Goal: Transaction & Acquisition: Purchase product/service

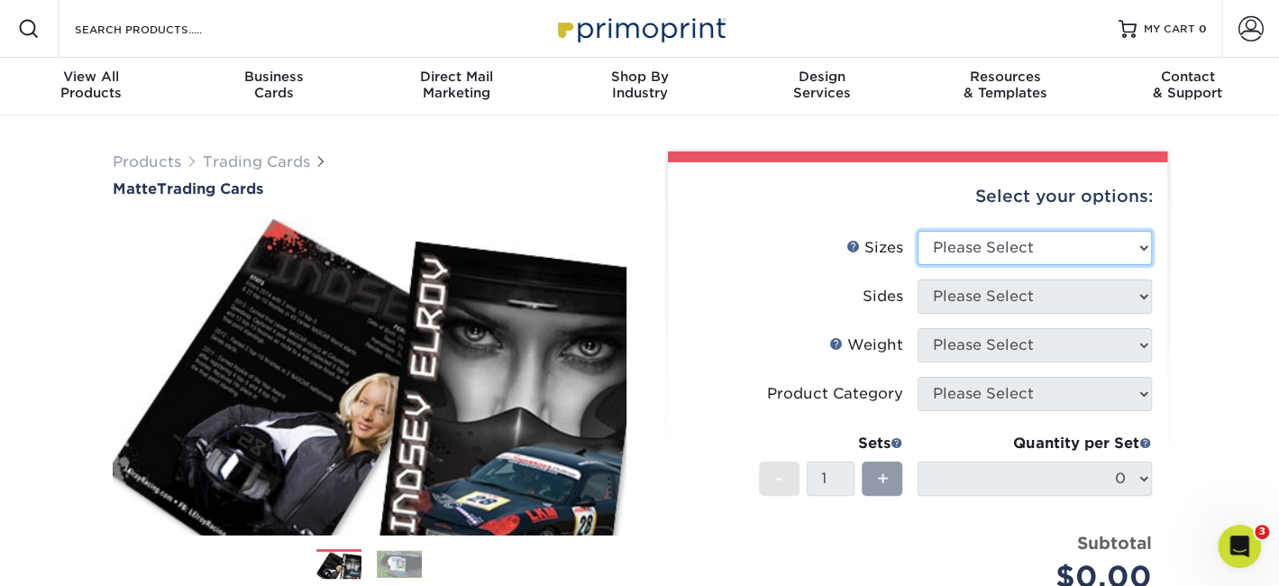
click at [1142, 248] on select "Please Select 2.5" x 3.5"" at bounding box center [1035, 248] width 234 height 34
select select "2.50x3.50"
click at [918, 231] on select "Please Select 2.5" x 3.5"" at bounding box center [1035, 248] width 234 height 34
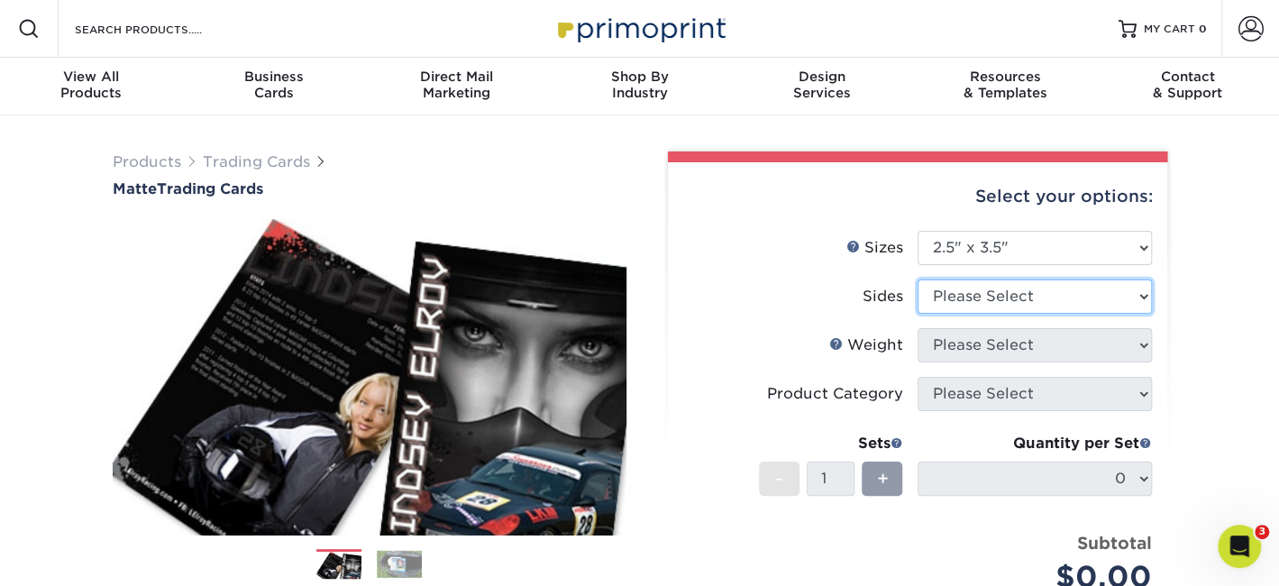
click at [1136, 292] on select "Please Select Print Both Sides Print Front Only" at bounding box center [1035, 297] width 234 height 34
select select "13abbda7-1d64-4f25-8bb2-c179b224825d"
click at [918, 280] on select "Please Select Print Both Sides Print Front Only" at bounding box center [1035, 297] width 234 height 34
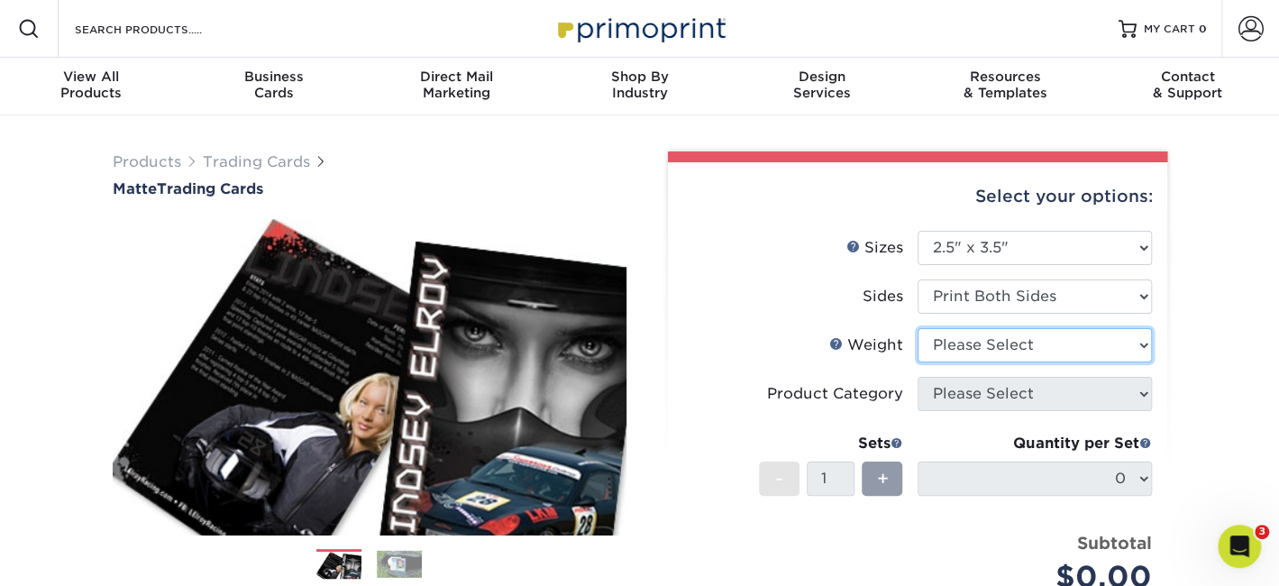
click at [1139, 344] on select "Please Select 16PT 14PT" at bounding box center [1035, 345] width 234 height 34
select select "16PT"
click at [918, 328] on select "Please Select 16PT 14PT" at bounding box center [1035, 345] width 234 height 34
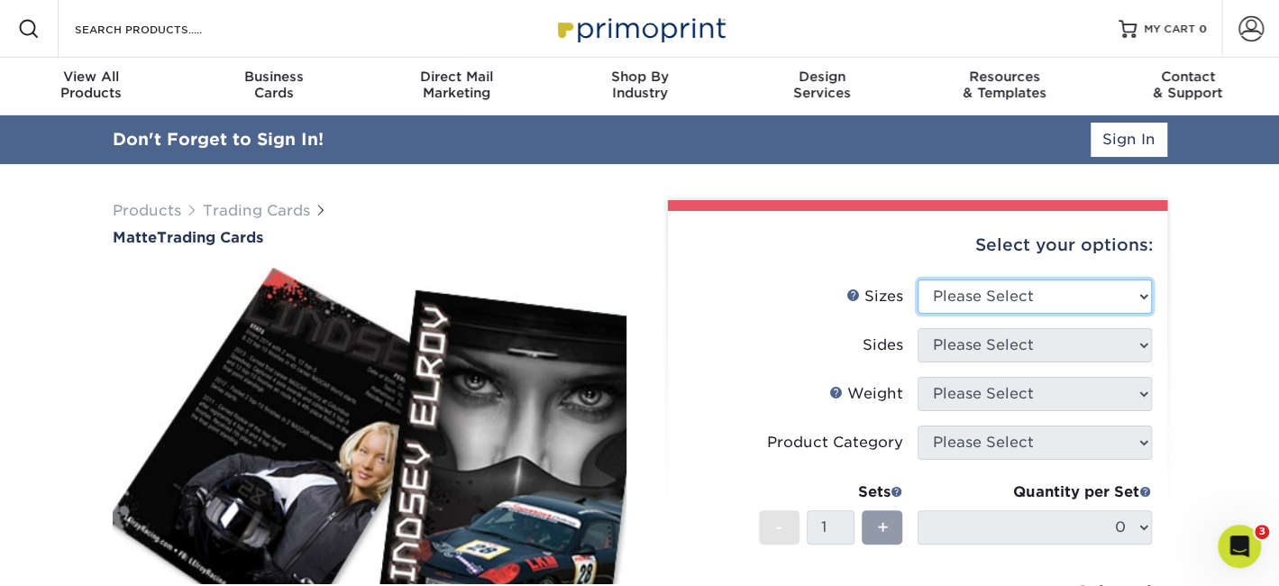
click at [1141, 293] on select "Please Select 2.5" x 3.5"" at bounding box center [1035, 297] width 234 height 34
select select "2.50x3.50"
click at [918, 280] on select "Please Select 2.5" x 3.5"" at bounding box center [1035, 297] width 234 height 34
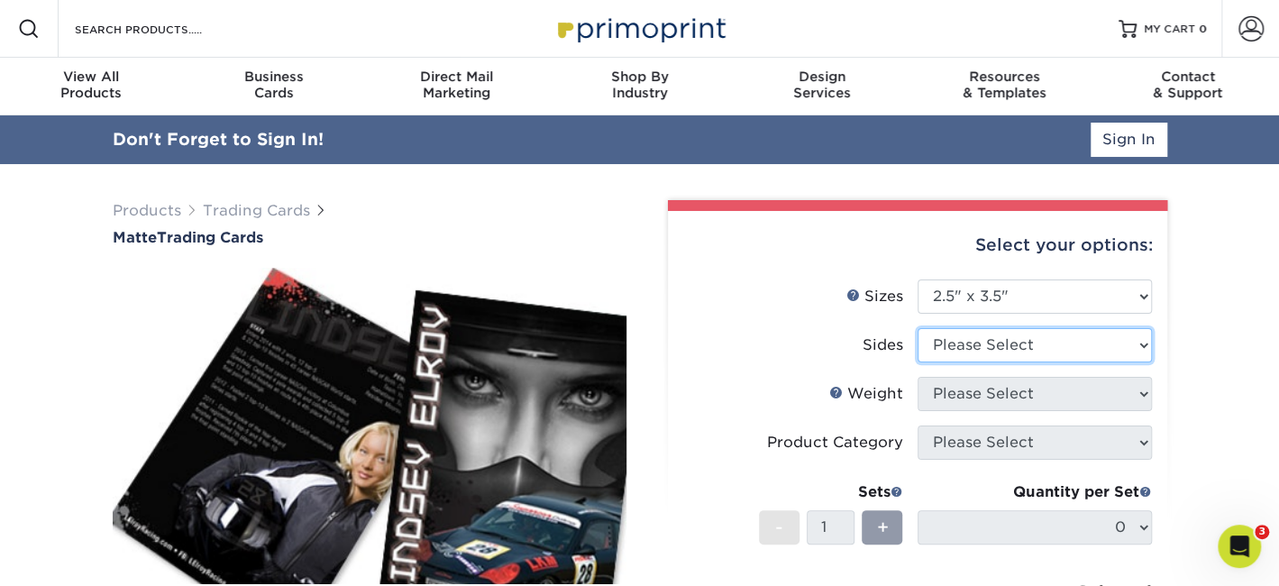
click at [1145, 344] on select "Please Select Print Both Sides Print Front Only" at bounding box center [1035, 345] width 234 height 34
select select "13abbda7-1d64-4f25-8bb2-c179b224825d"
click at [918, 328] on select "Please Select Print Both Sides Print Front Only" at bounding box center [1035, 345] width 234 height 34
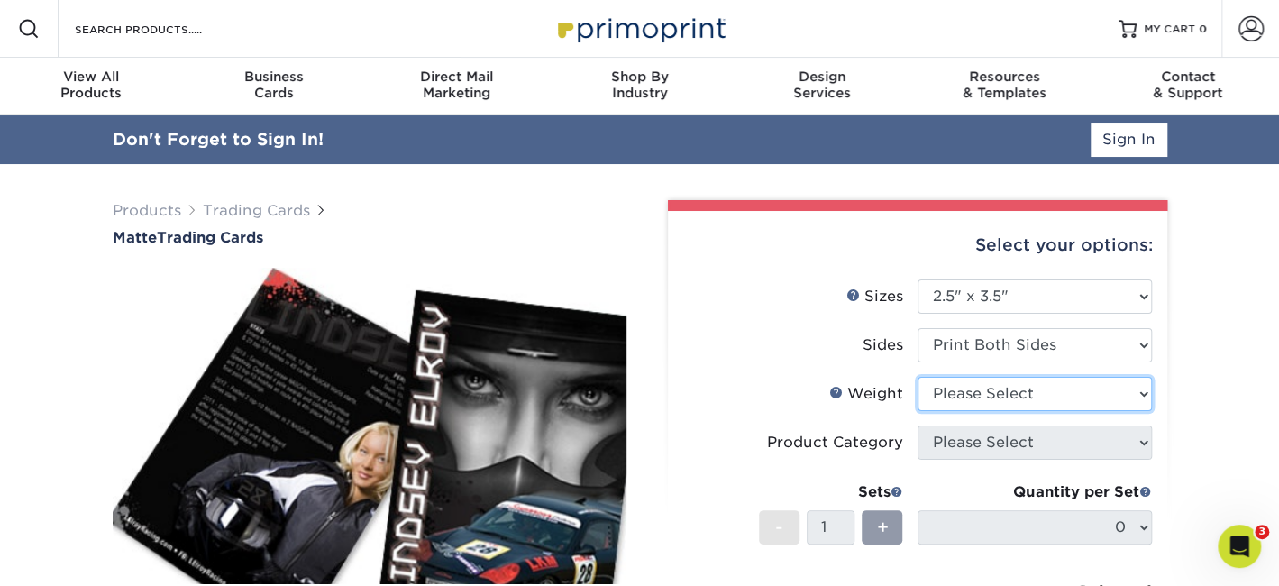
click at [1145, 397] on select "Please Select 16PT 14PT" at bounding box center [1035, 394] width 234 height 34
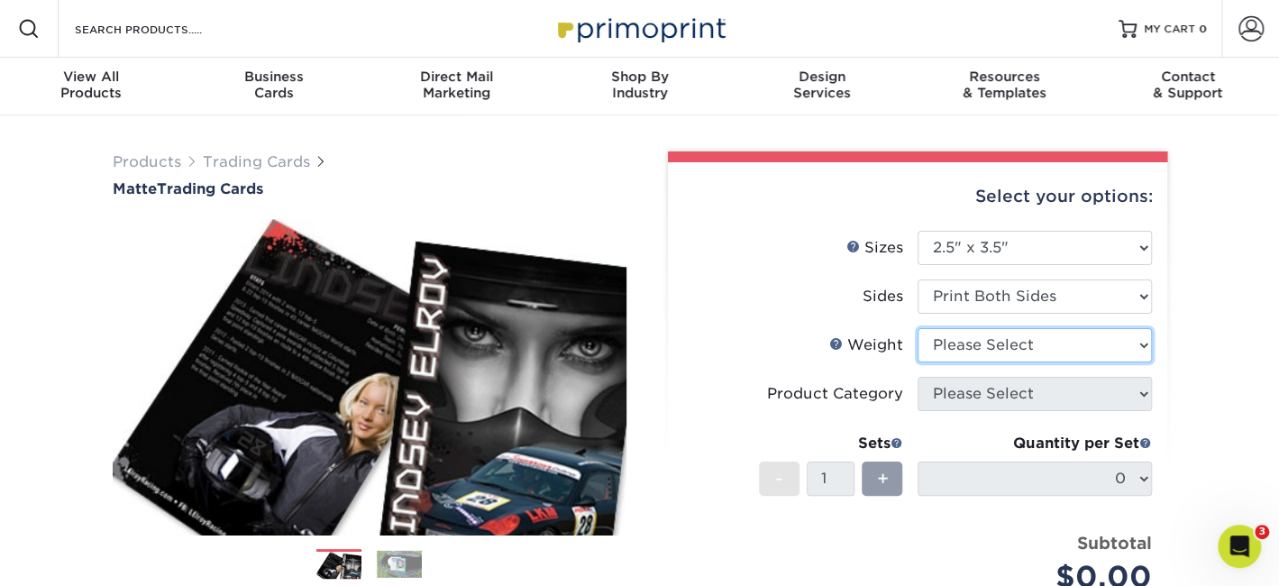
select select "16PT"
click at [918, 328] on select "Please Select 16PT 14PT" at bounding box center [1035, 345] width 234 height 34
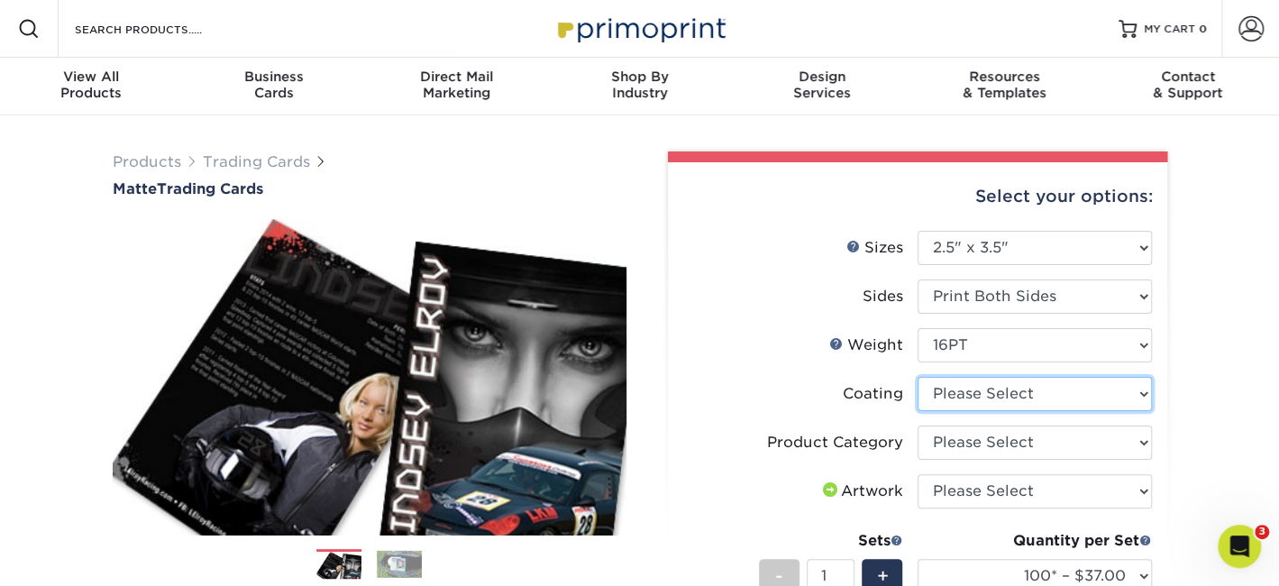
click at [1142, 397] on select at bounding box center [1035, 394] width 234 height 34
select select "121bb7b5-3b4d-429f-bd8d-bbf80e953313"
click at [918, 377] on select at bounding box center [1035, 394] width 234 height 34
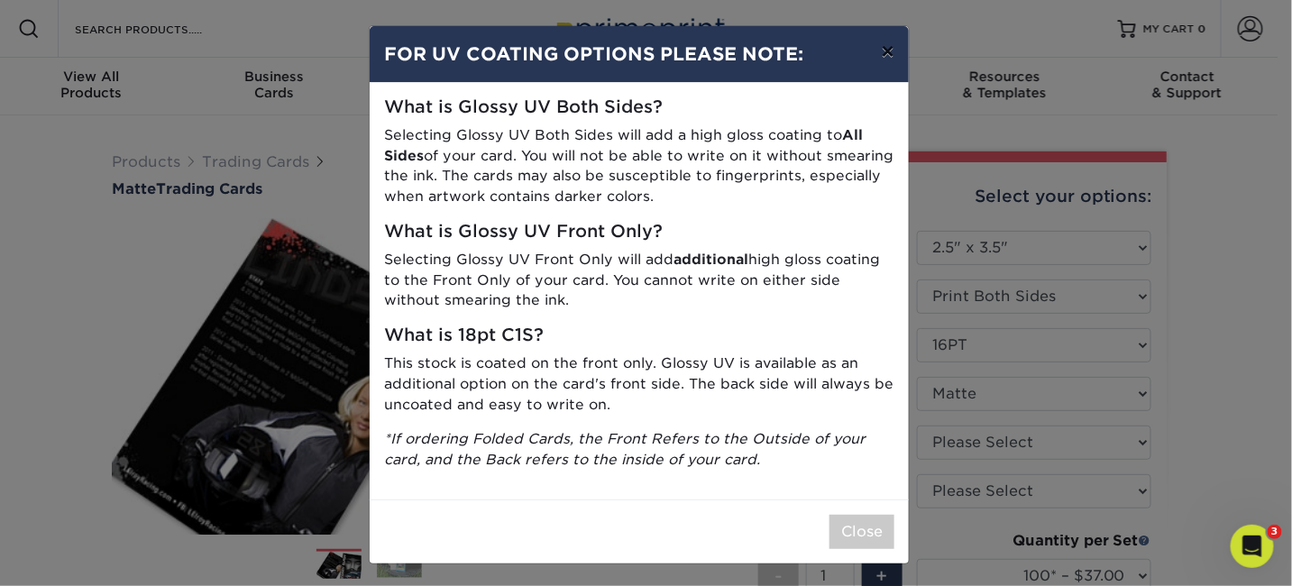
click at [884, 55] on button "×" at bounding box center [887, 51] width 41 height 50
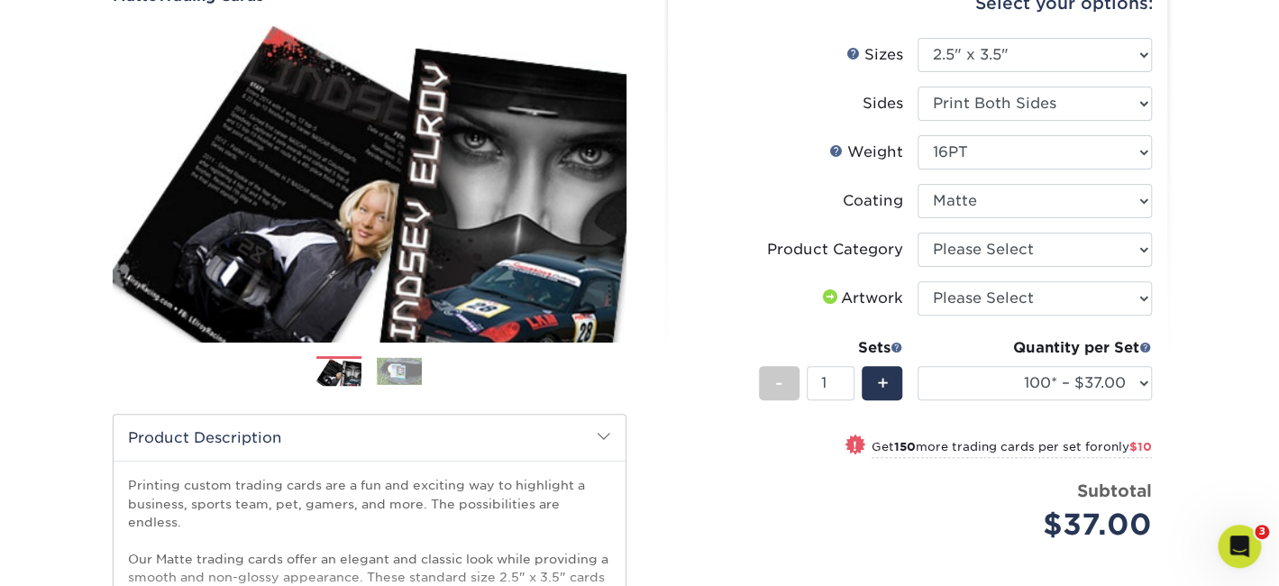
scroll to position [210, 0]
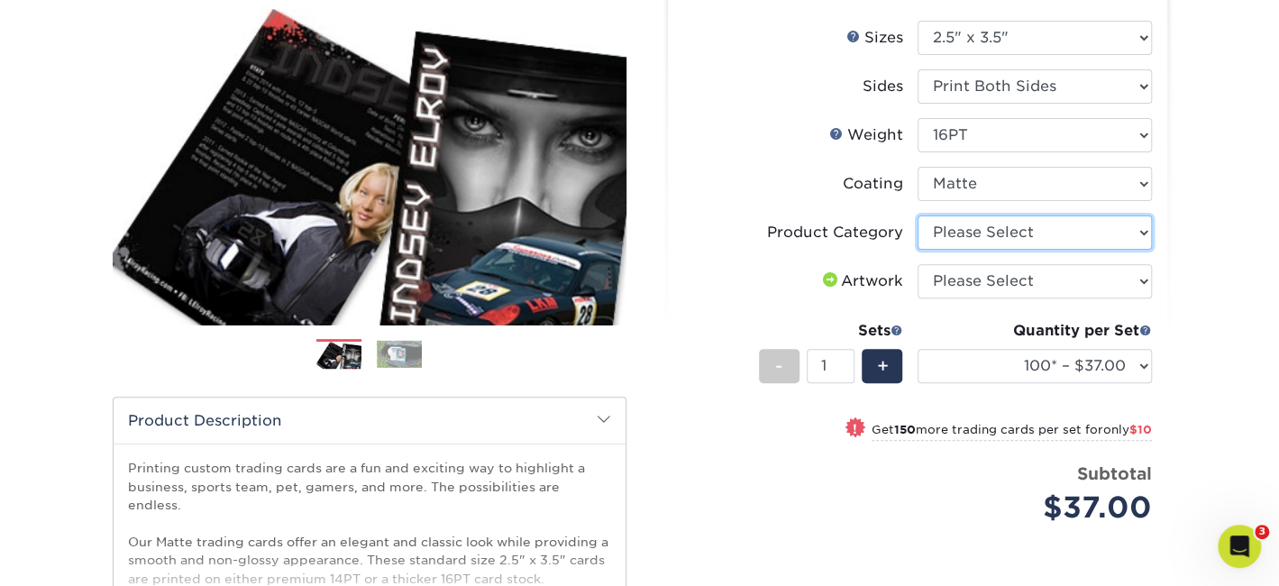
click at [1144, 229] on select "Please Select Trading Cards" at bounding box center [1035, 232] width 234 height 34
select select "c2f9bce9-36c2-409d-b101-c29d9d031e18"
click at [918, 215] on select "Please Select Trading Cards" at bounding box center [1035, 232] width 234 height 34
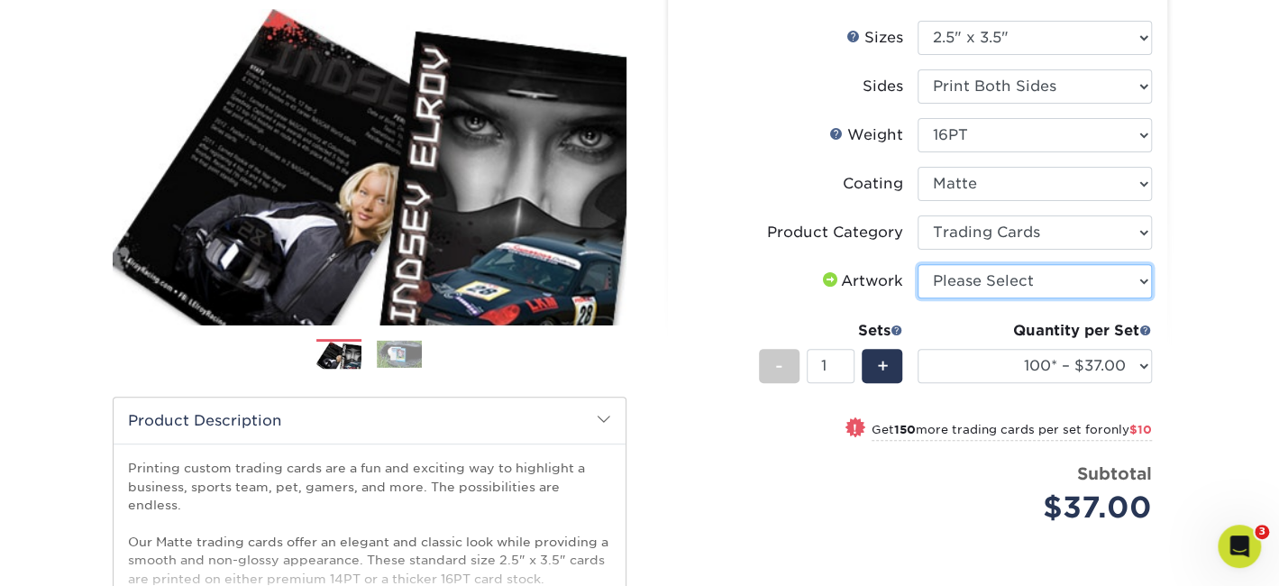
click at [1138, 280] on select "Please Select I will upload files I need a design - $100" at bounding box center [1035, 281] width 234 height 34
select select "upload"
click at [918, 264] on select "Please Select I will upload files I need a design - $100" at bounding box center [1035, 281] width 234 height 34
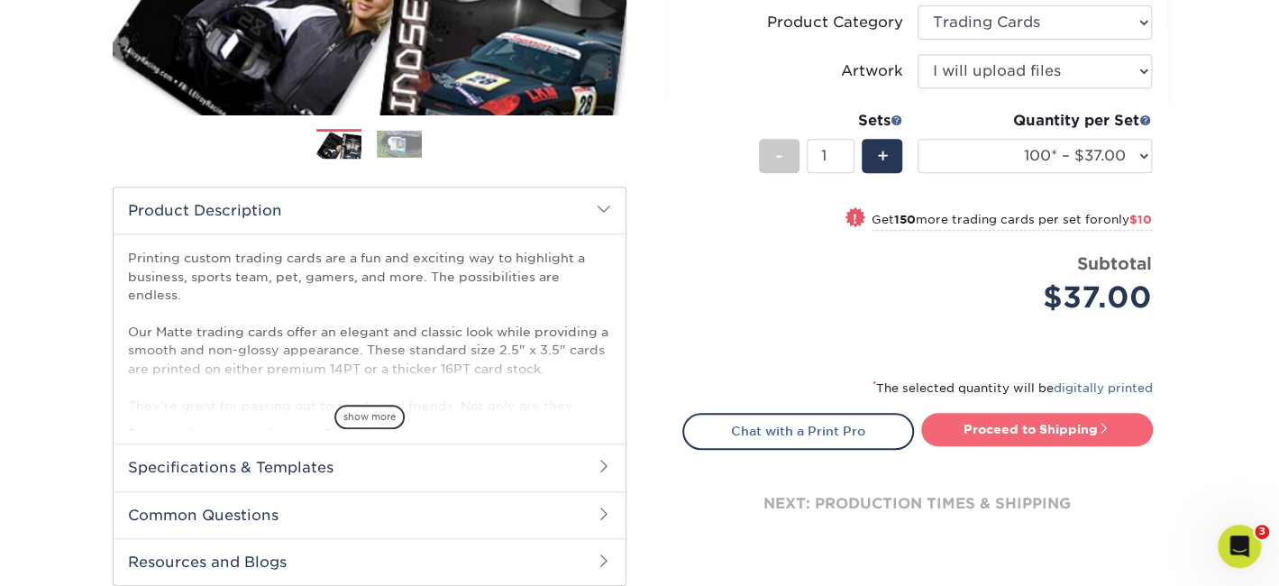
click at [1043, 427] on link "Proceed to Shipping" at bounding box center [1037, 429] width 232 height 32
type input "Set 1"
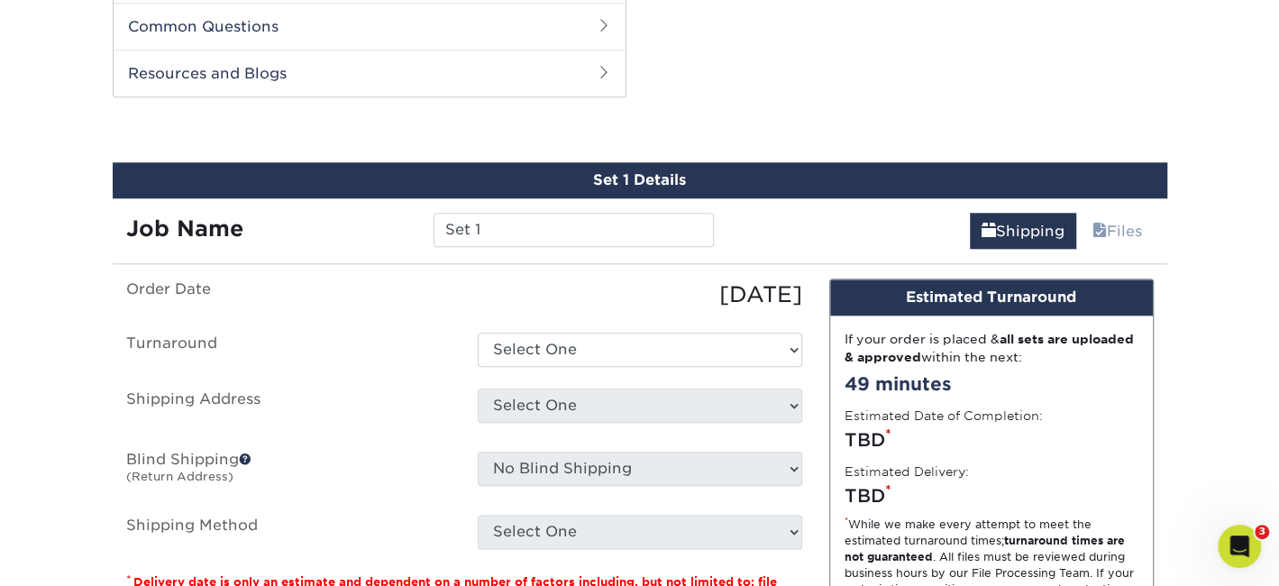
scroll to position [915, 0]
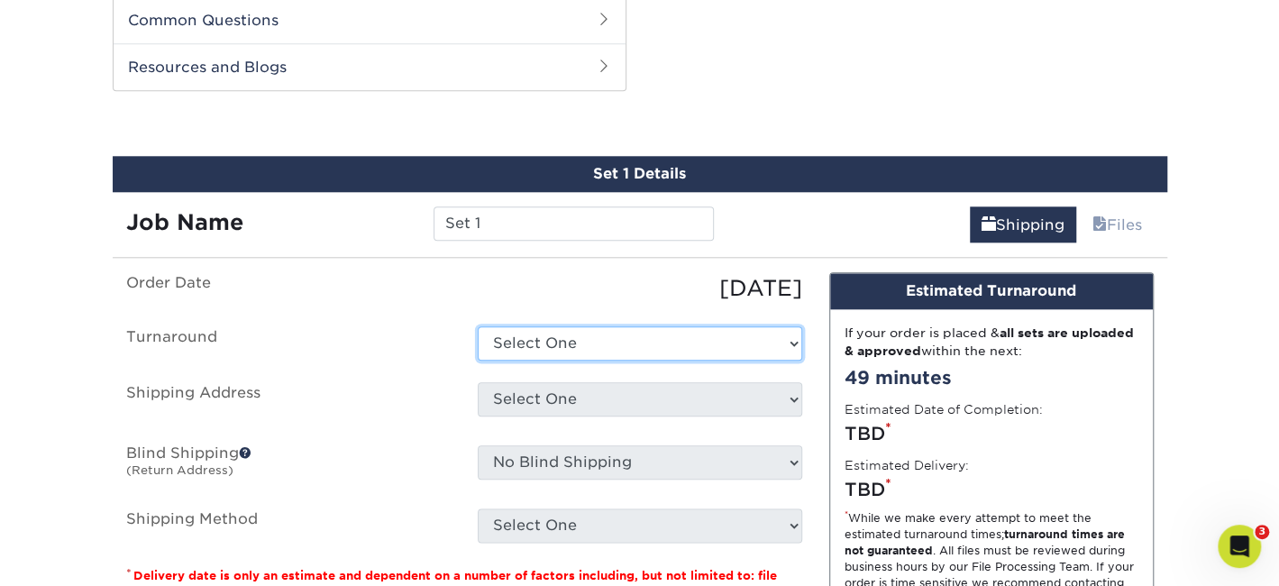
click at [793, 336] on select "Select One 2-4 Business Days 2 Day Next Business Day" at bounding box center [640, 343] width 325 height 34
select select "1f58305e-e1e2-4755-8b3f-6b8067891deb"
click at [478, 326] on select "Select One 2-4 Business Days 2 Day Next Business Day" at bounding box center [640, 343] width 325 height 34
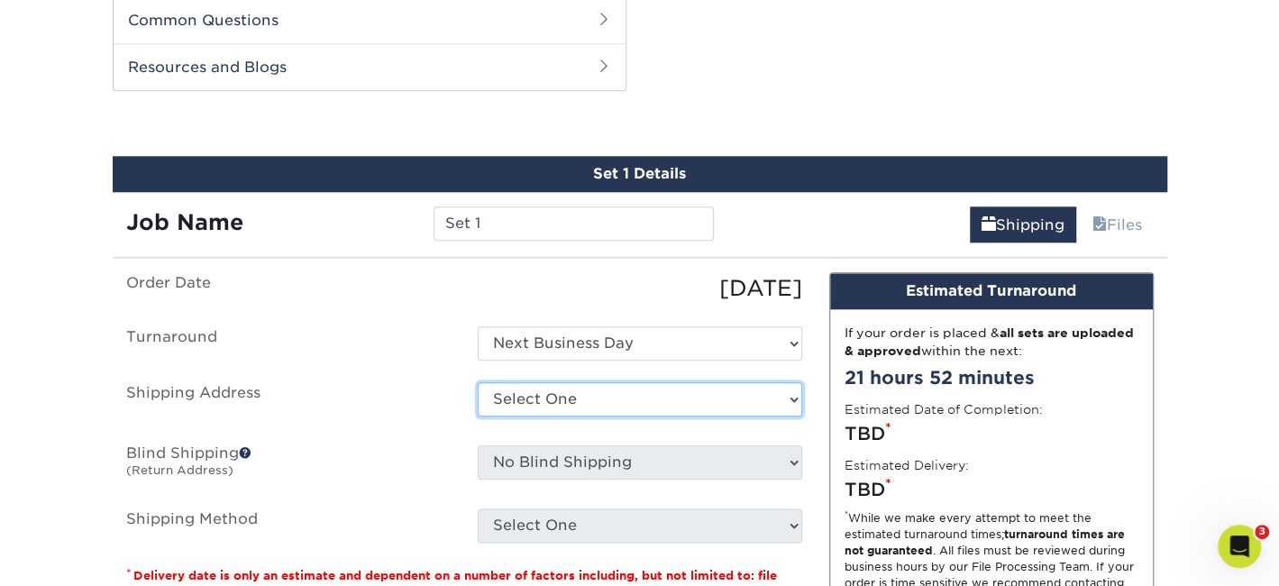
click at [784, 393] on select "Select One + Add New Address - Login" at bounding box center [640, 399] width 325 height 34
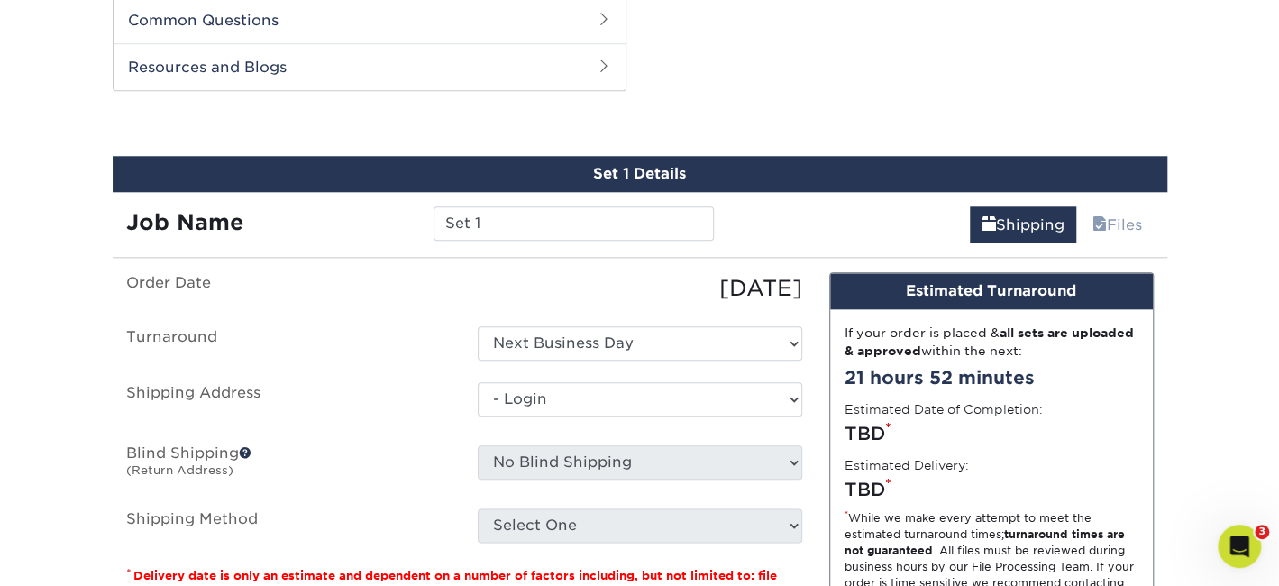
click at [478, 417] on select "Select One + Add New Address - Login" at bounding box center [640, 399] width 325 height 34
select select "-1"
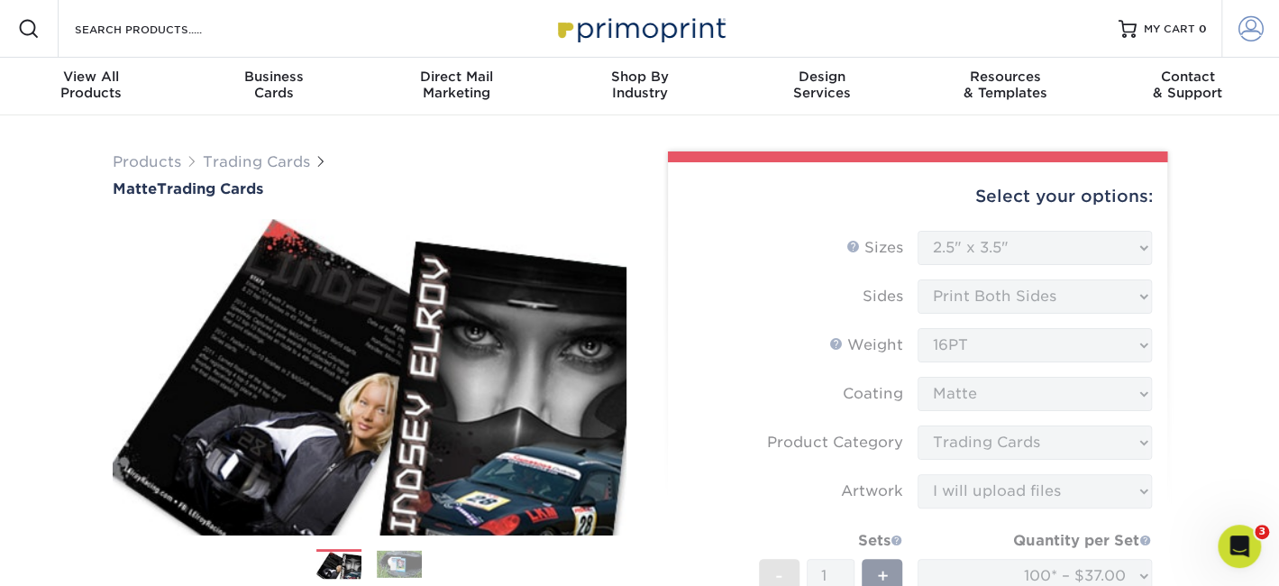
click at [1256, 28] on span at bounding box center [1251, 28] width 25 height 25
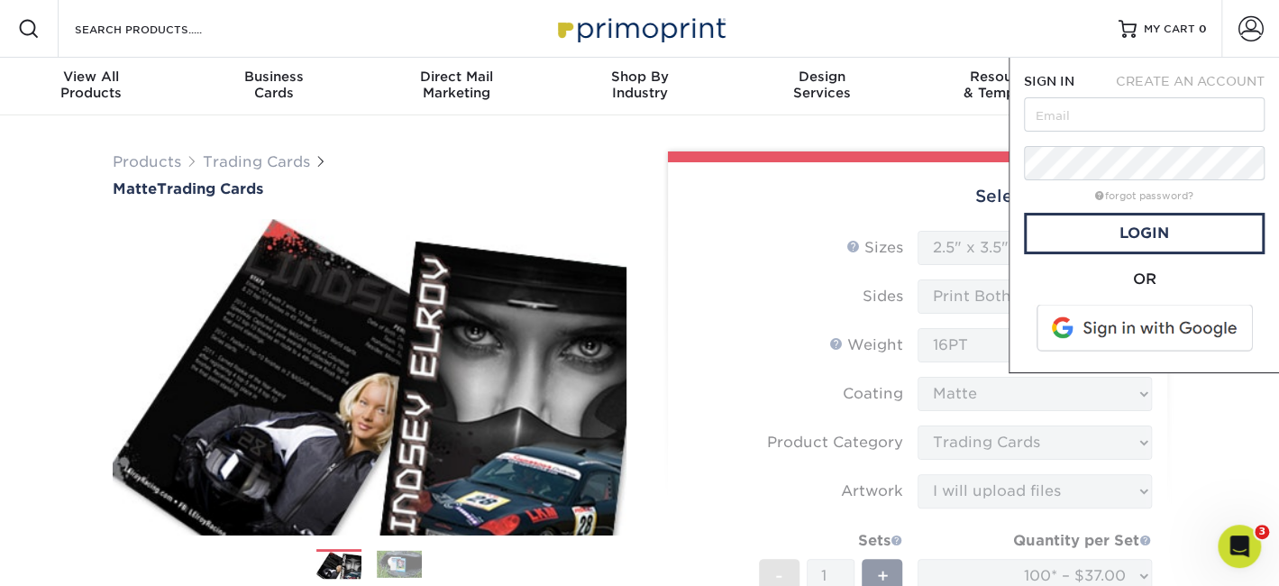
click at [1149, 335] on span at bounding box center [1146, 328] width 230 height 47
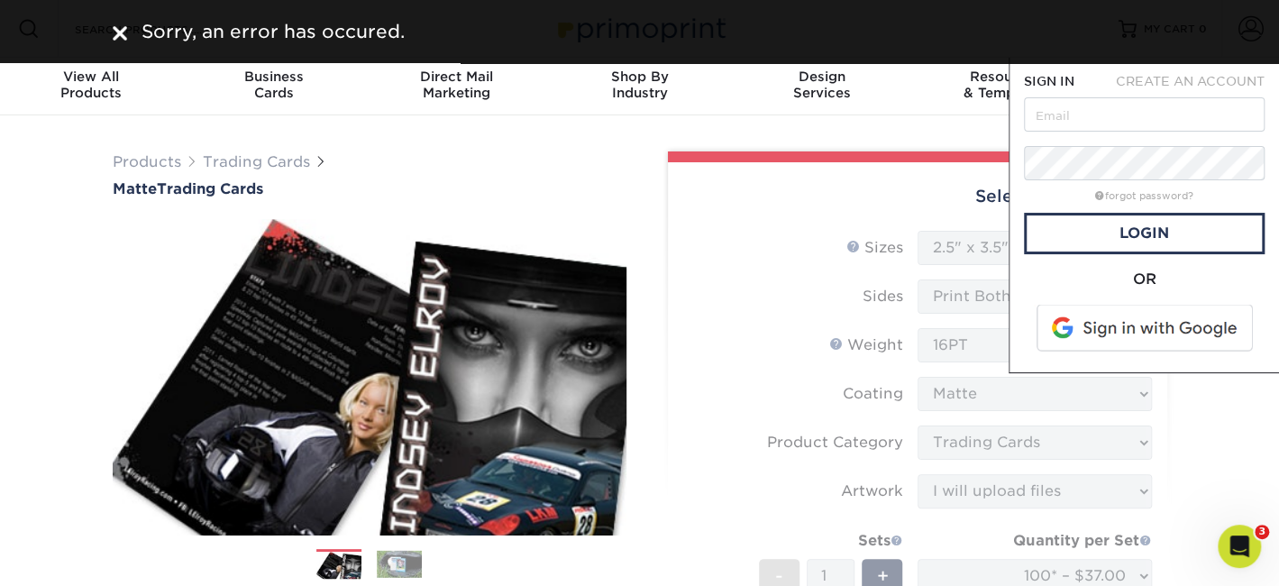
click at [1077, 329] on span at bounding box center [1146, 328] width 230 height 47
click at [771, 256] on form "Sizes Help Sizes Please Select 2.5" x 3.5" Sides Please Select 16PT - 1" at bounding box center [918, 503] width 471 height 545
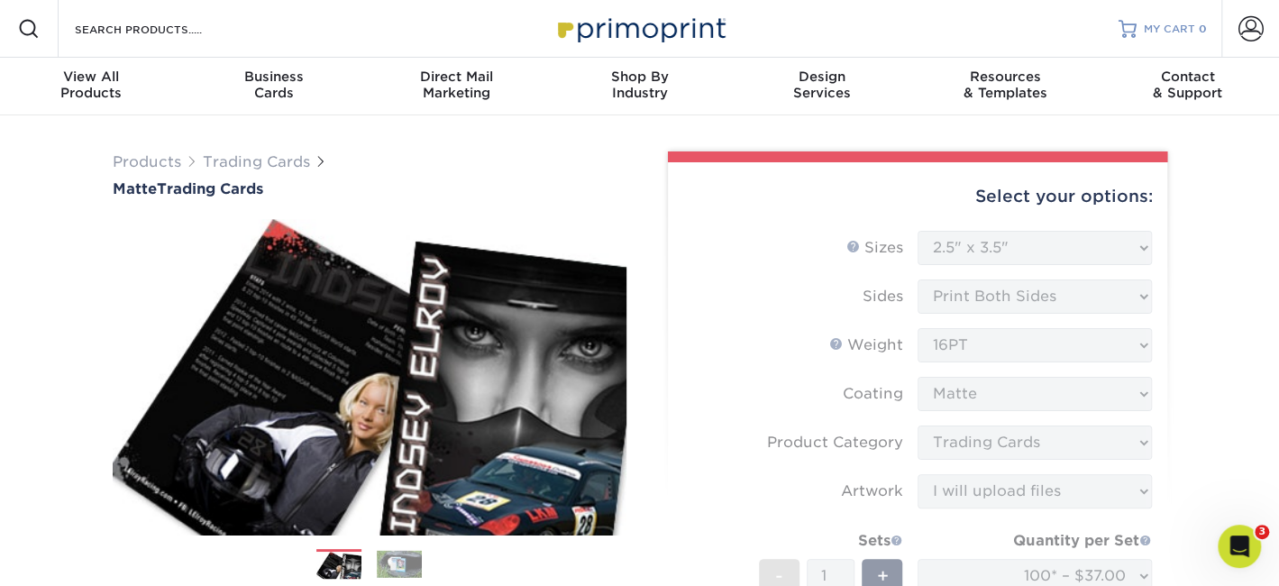
click at [1150, 25] on span "MY CART" at bounding box center [1169, 29] width 51 height 15
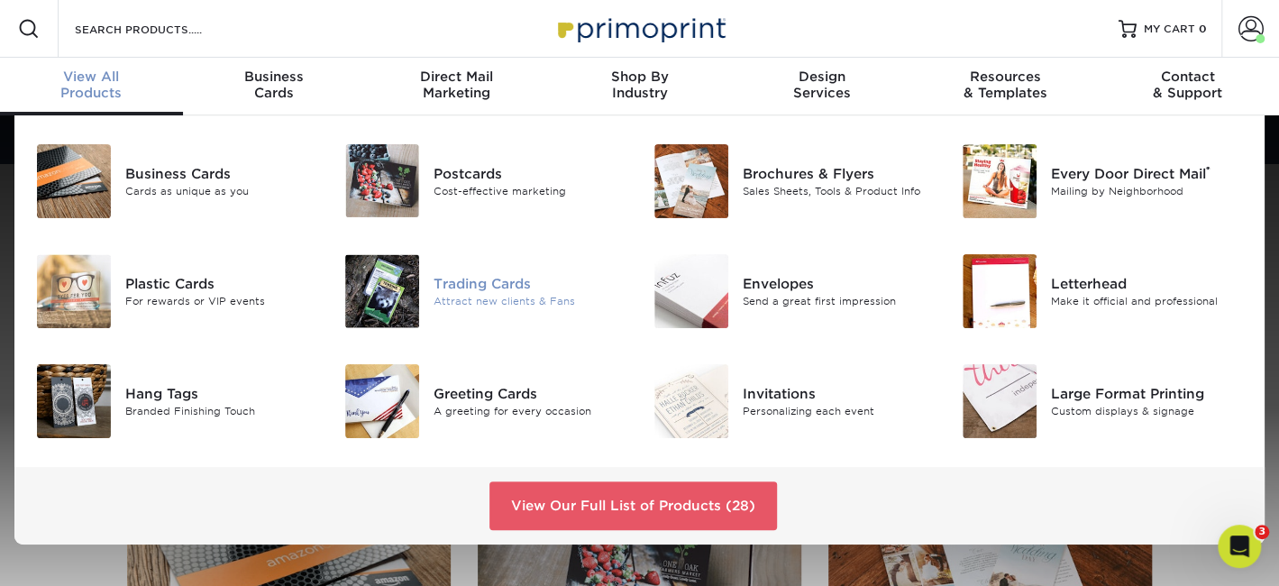
click at [531, 294] on div "Attract new clients & Fans" at bounding box center [530, 301] width 192 height 15
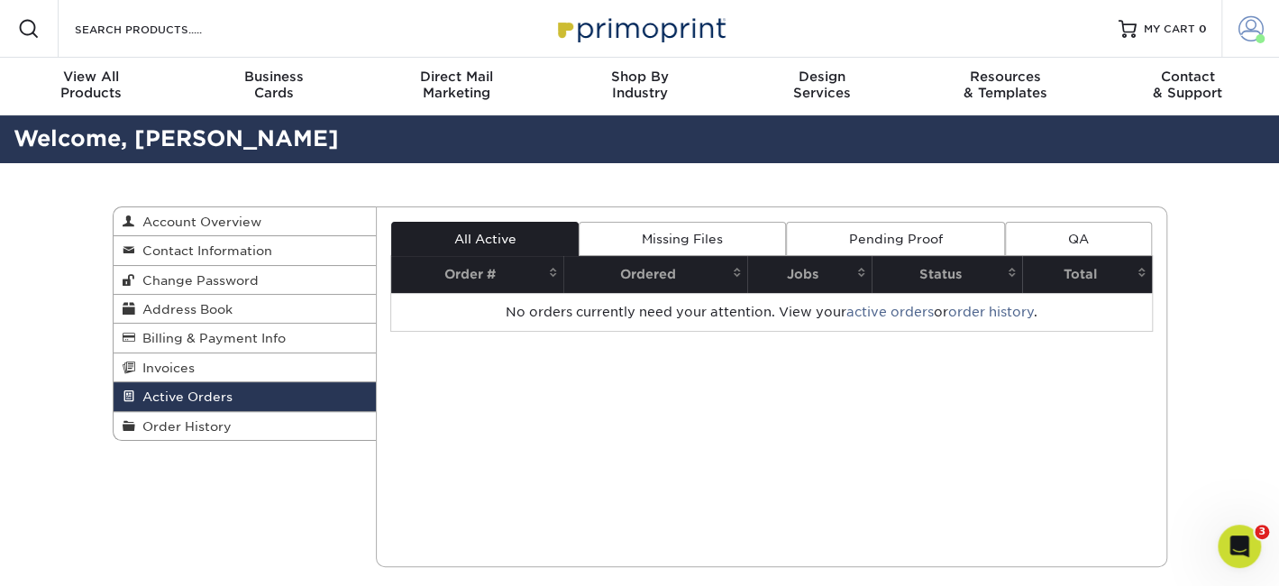
click at [1253, 32] on span at bounding box center [1251, 28] width 25 height 25
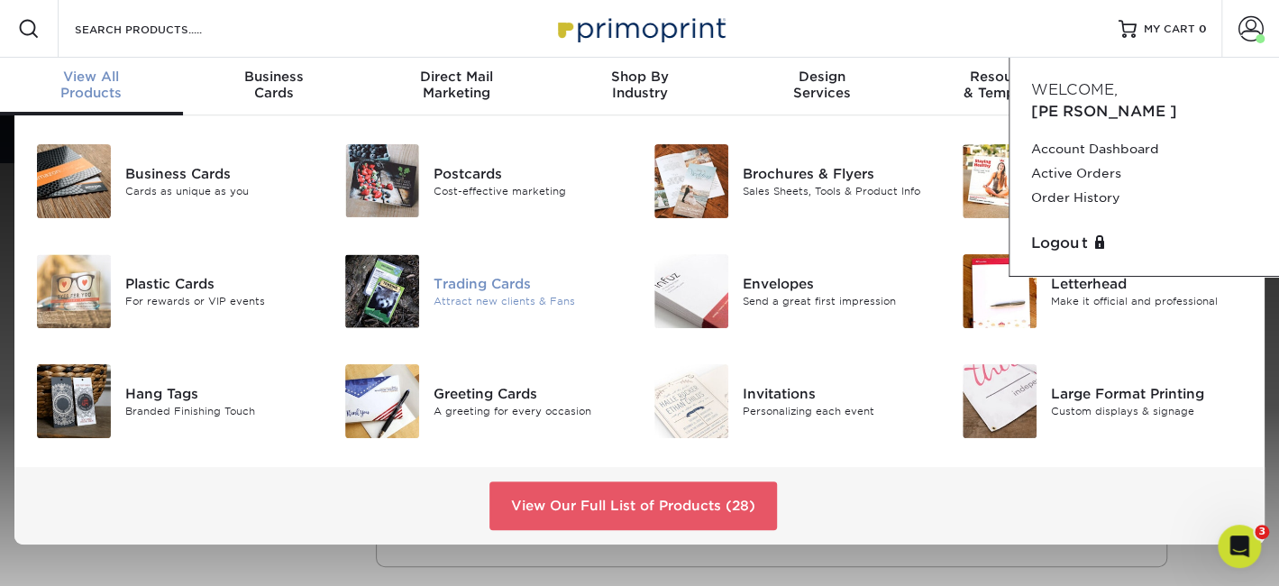
click at [487, 283] on div "Trading Cards" at bounding box center [530, 284] width 192 height 20
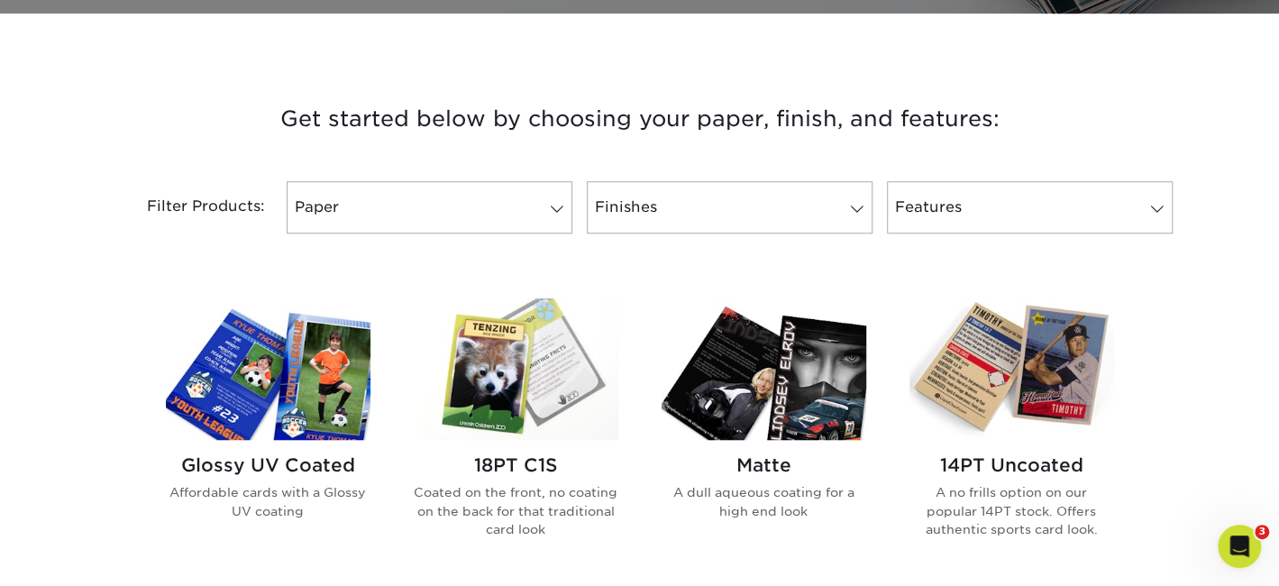
scroll to position [631, 0]
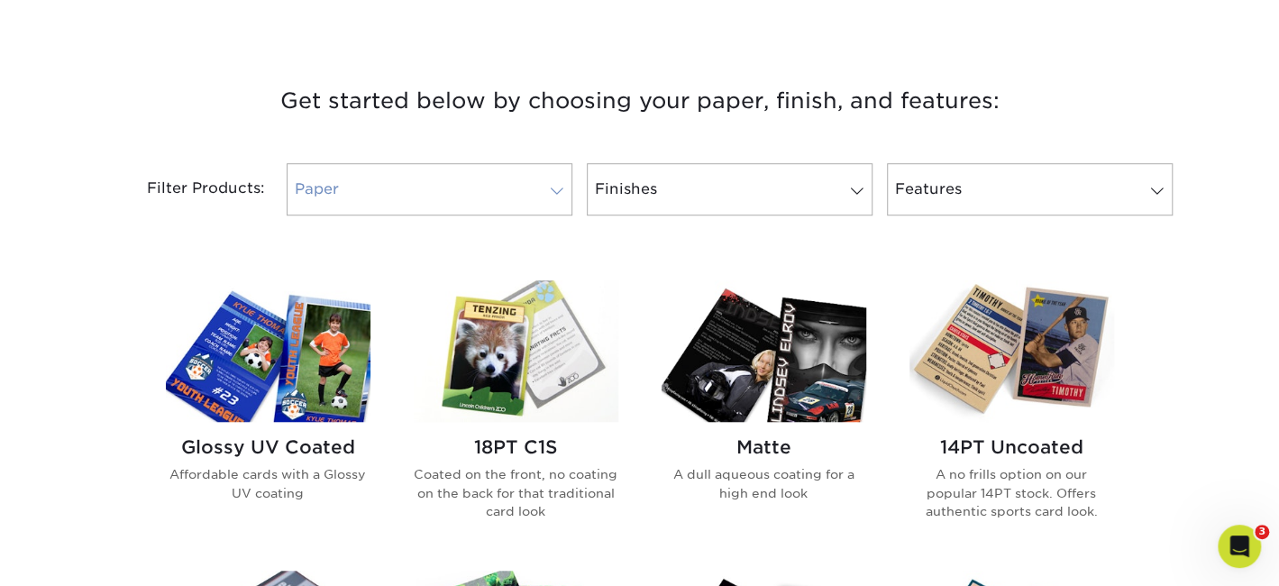
click at [554, 184] on span at bounding box center [557, 191] width 25 height 14
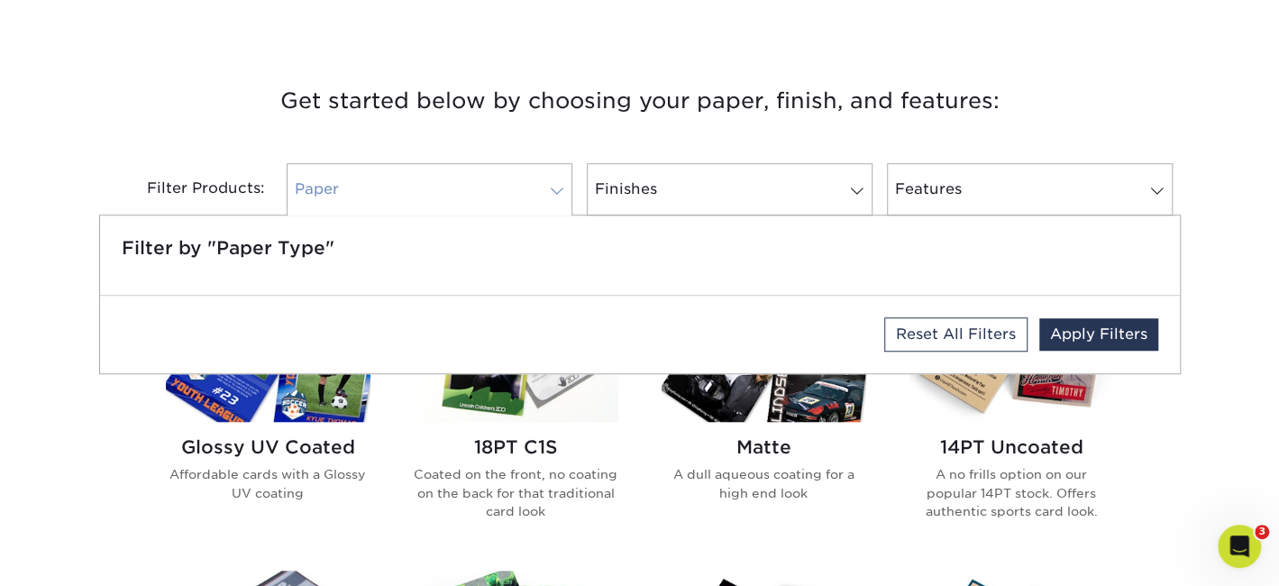
click at [554, 184] on span at bounding box center [557, 191] width 25 height 14
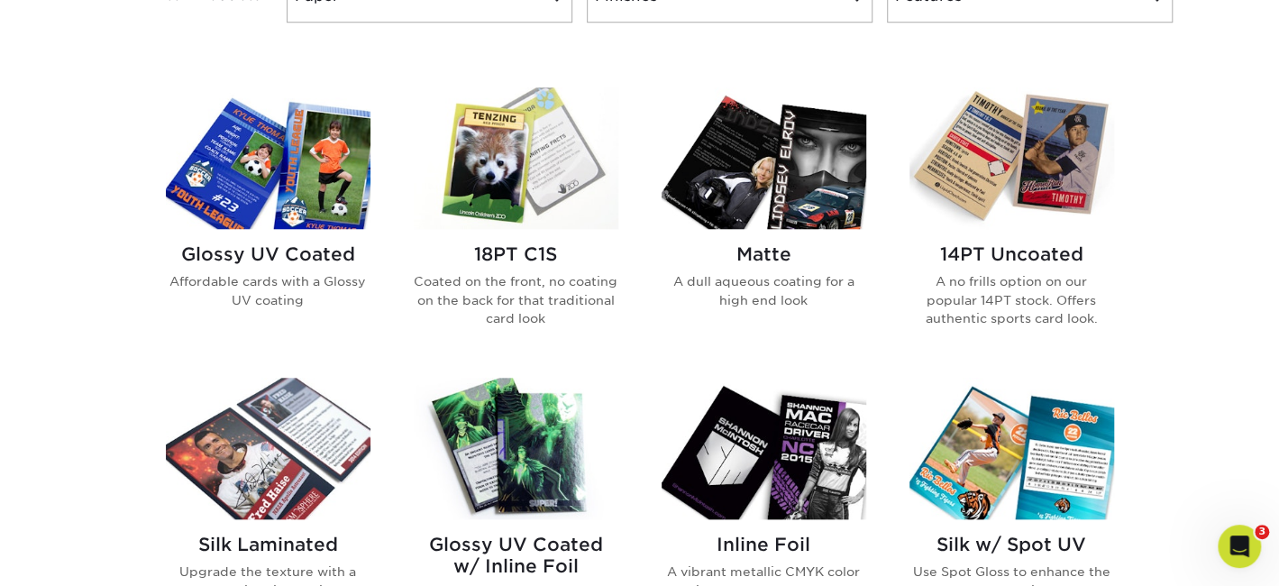
scroll to position [841, 0]
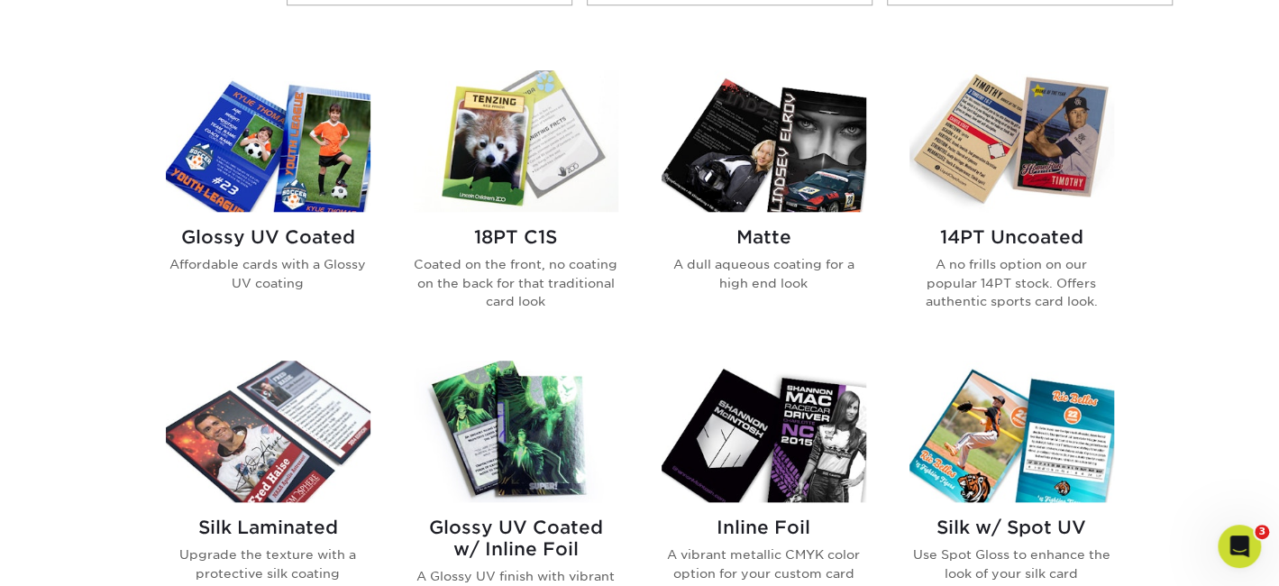
click at [760, 218] on div "Matte A dull aqueous coating for a high end look" at bounding box center [764, 266] width 205 height 109
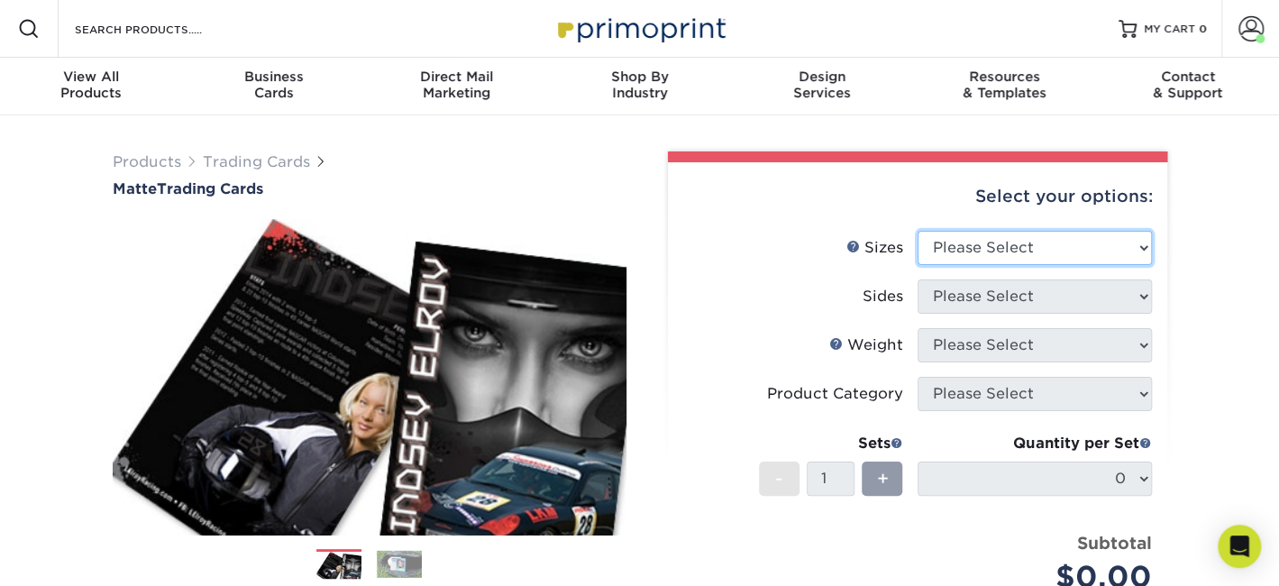
click at [1142, 245] on select "Please Select 2.5" x 3.5"" at bounding box center [1035, 248] width 234 height 34
select select "2.50x3.50"
click at [918, 231] on select "Please Select 2.5" x 3.5"" at bounding box center [1035, 248] width 234 height 34
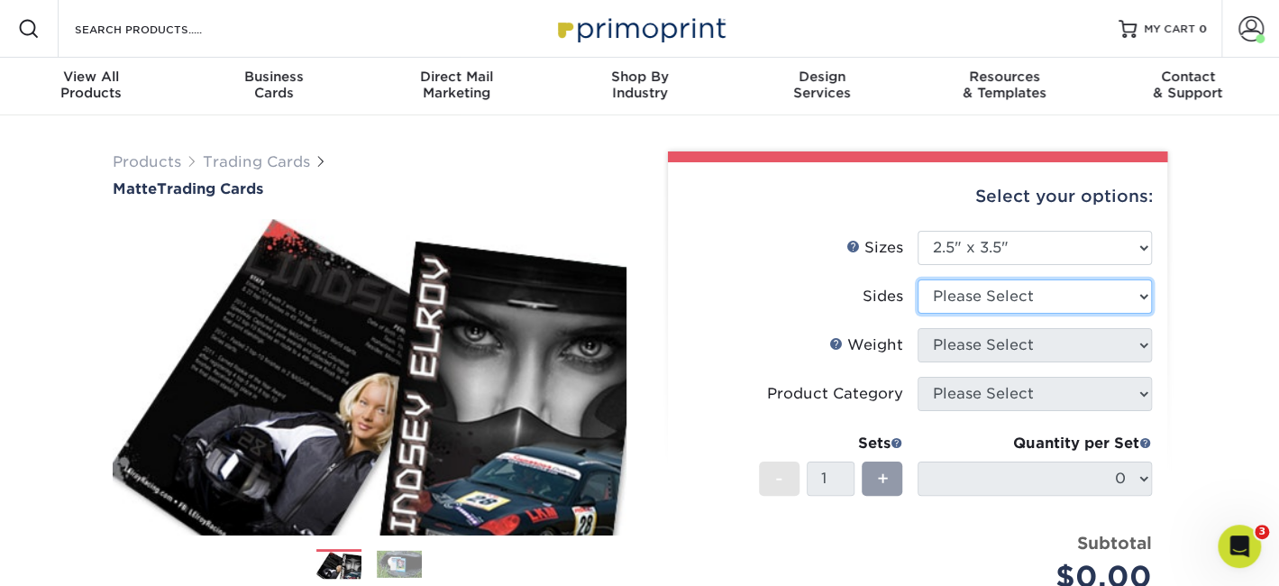
click at [1139, 296] on select "Please Select Print Both Sides Print Front Only" at bounding box center [1035, 297] width 234 height 34
select select "13abbda7-1d64-4f25-8bb2-c179b224825d"
click at [918, 280] on select "Please Select Print Both Sides Print Front Only" at bounding box center [1035, 297] width 234 height 34
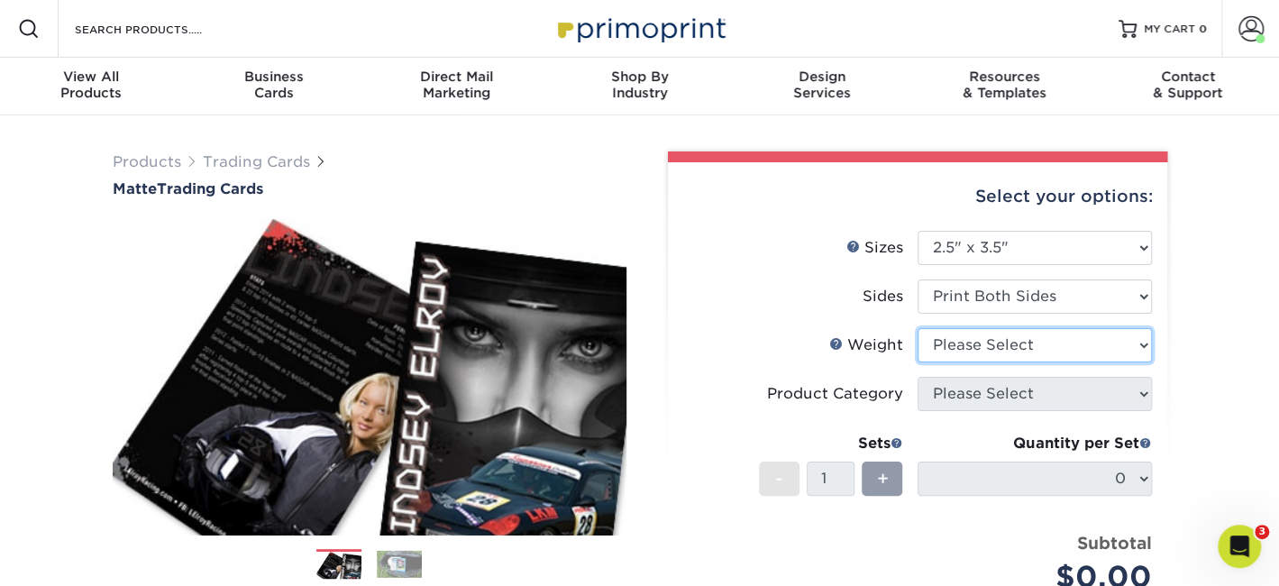
click at [1147, 349] on select "Please Select 16PT 14PT" at bounding box center [1035, 345] width 234 height 34
select select "16PT"
click at [918, 328] on select "Please Select 16PT 14PT" at bounding box center [1035, 345] width 234 height 34
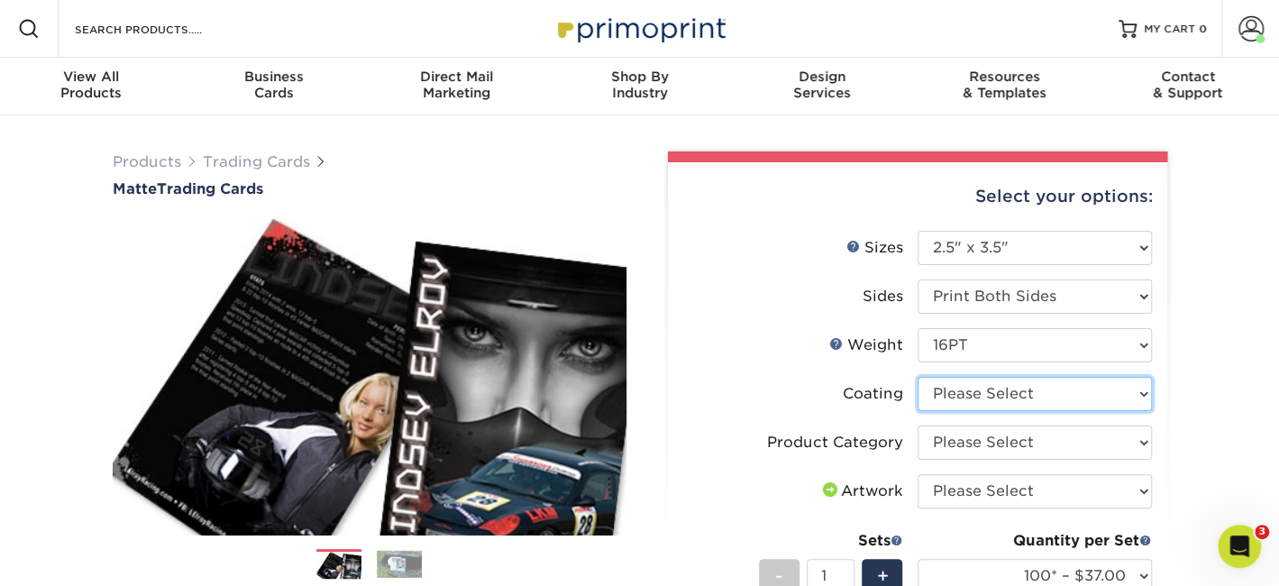
click at [1148, 400] on select at bounding box center [1035, 394] width 234 height 34
select select "121bb7b5-3b4d-429f-bd8d-bbf80e953313"
click at [918, 377] on select at bounding box center [1035, 394] width 234 height 34
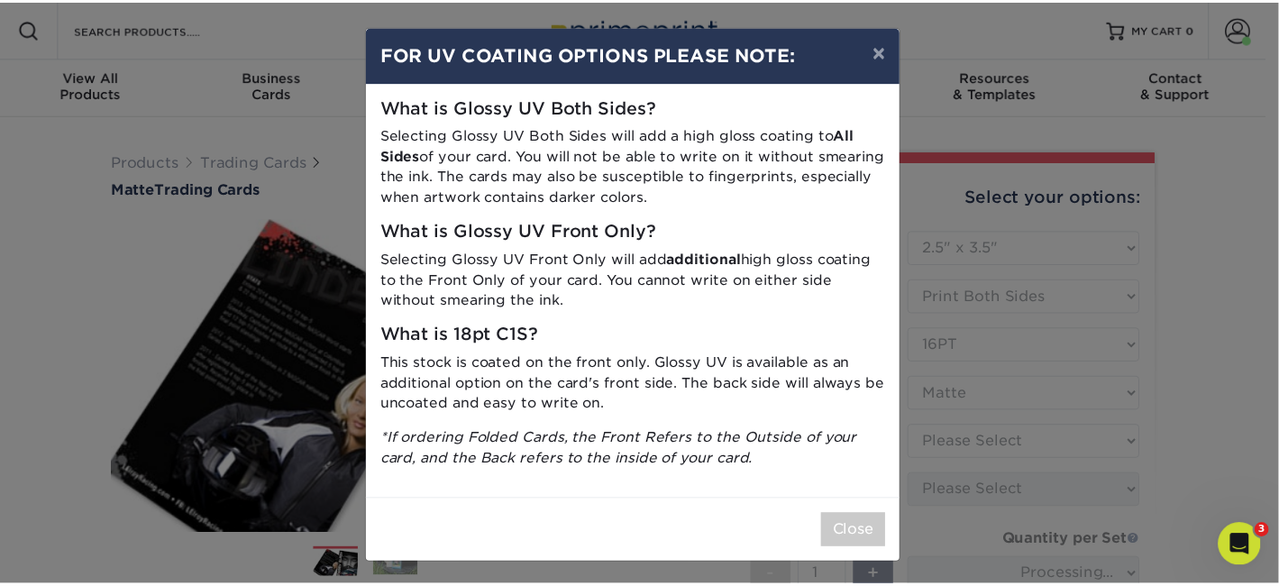
scroll to position [2, 0]
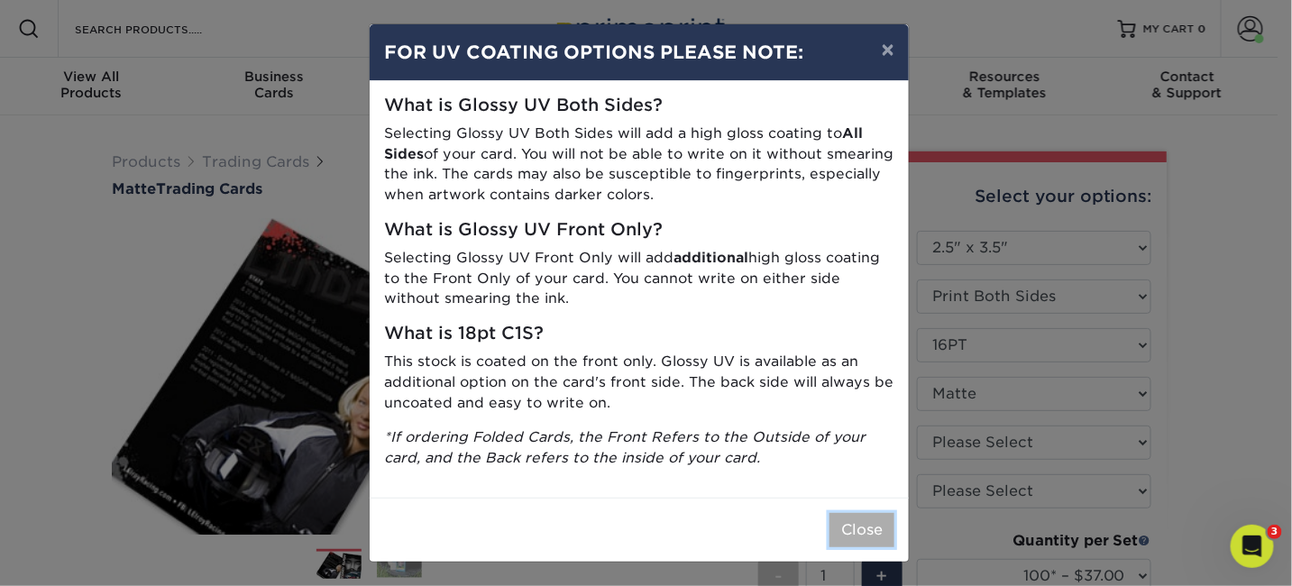
click at [858, 527] on button "Close" at bounding box center [861, 530] width 65 height 34
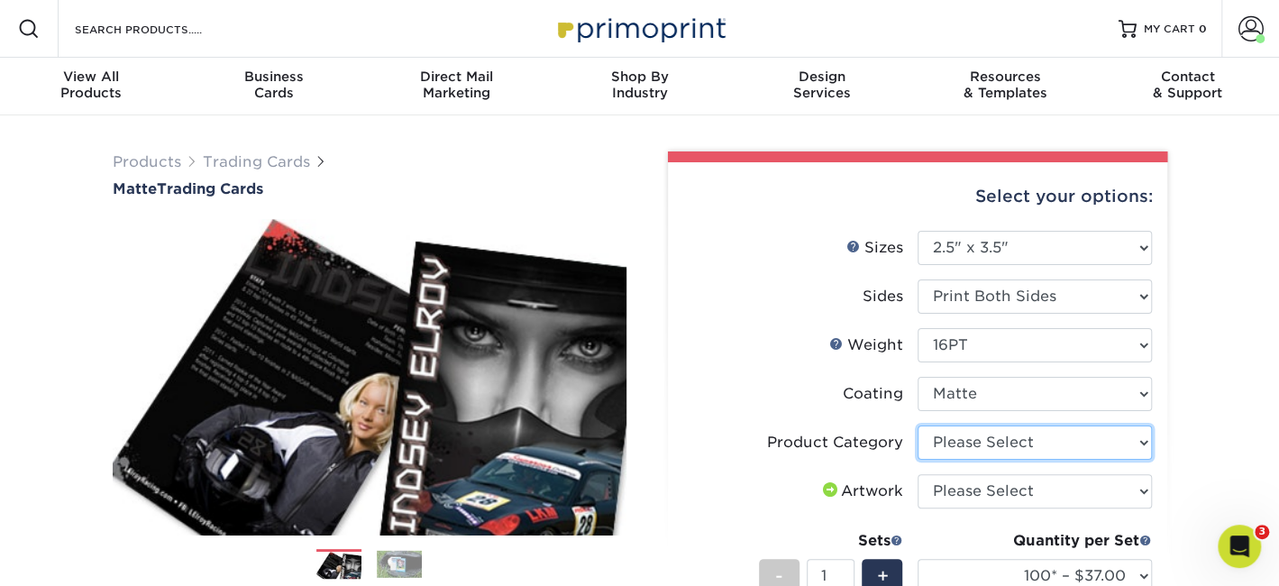
click at [1146, 443] on select "Please Select Trading Cards" at bounding box center [1035, 443] width 234 height 34
select select "c2f9bce9-36c2-409d-b101-c29d9d031e18"
click at [918, 426] on select "Please Select Trading Cards" at bounding box center [1035, 443] width 234 height 34
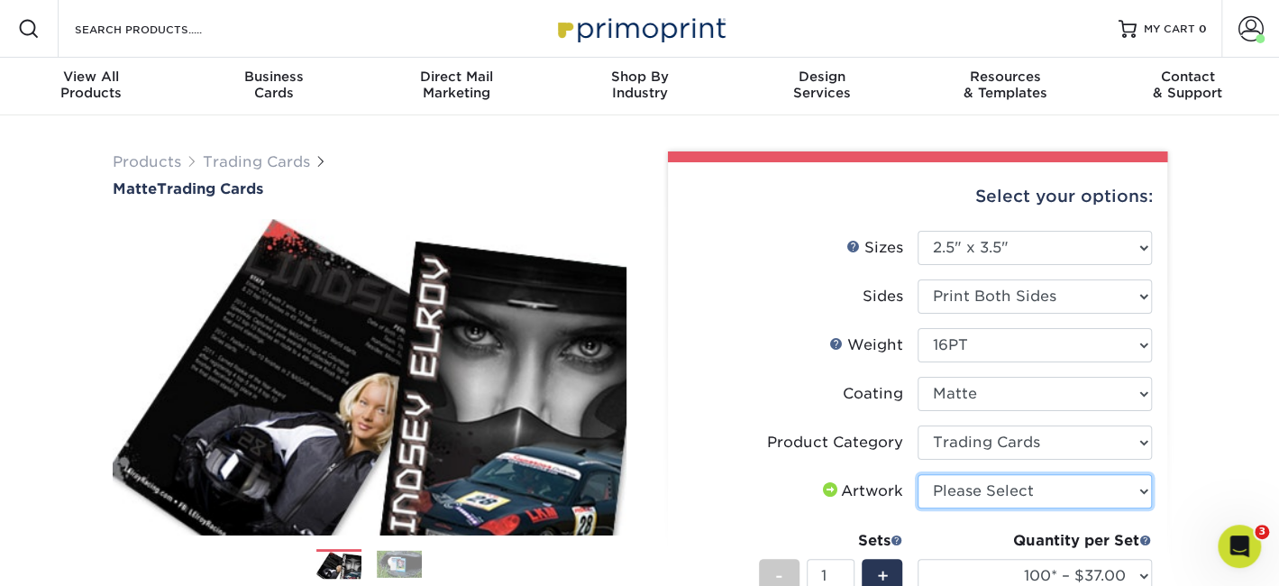
click at [1139, 487] on select "Please Select I will upload files I need a design - $100" at bounding box center [1035, 491] width 234 height 34
select select "upload"
click at [918, 474] on select "Please Select I will upload files I need a design - $100" at bounding box center [1035, 491] width 234 height 34
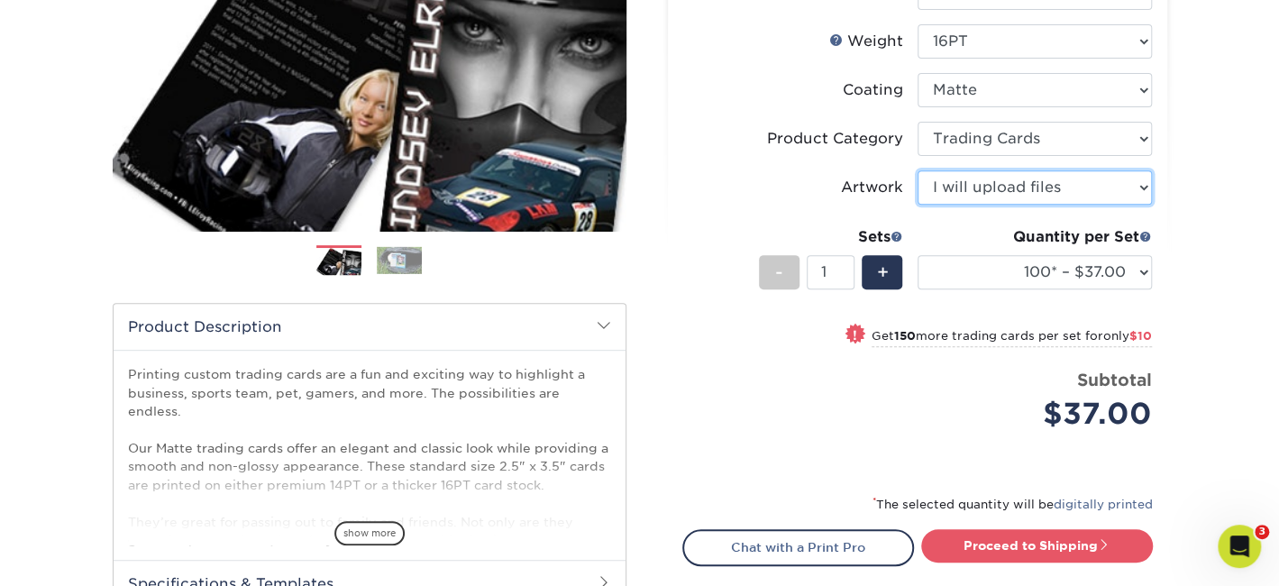
scroll to position [420, 0]
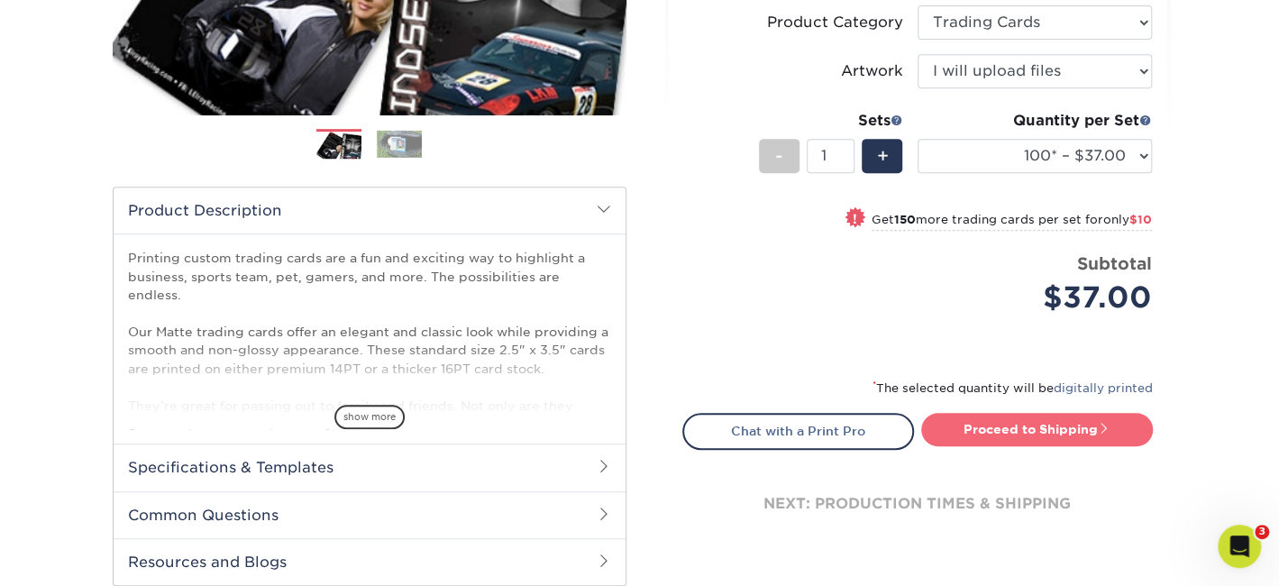
click at [1034, 426] on link "Proceed to Shipping" at bounding box center [1037, 429] width 232 height 32
type input "Set 1"
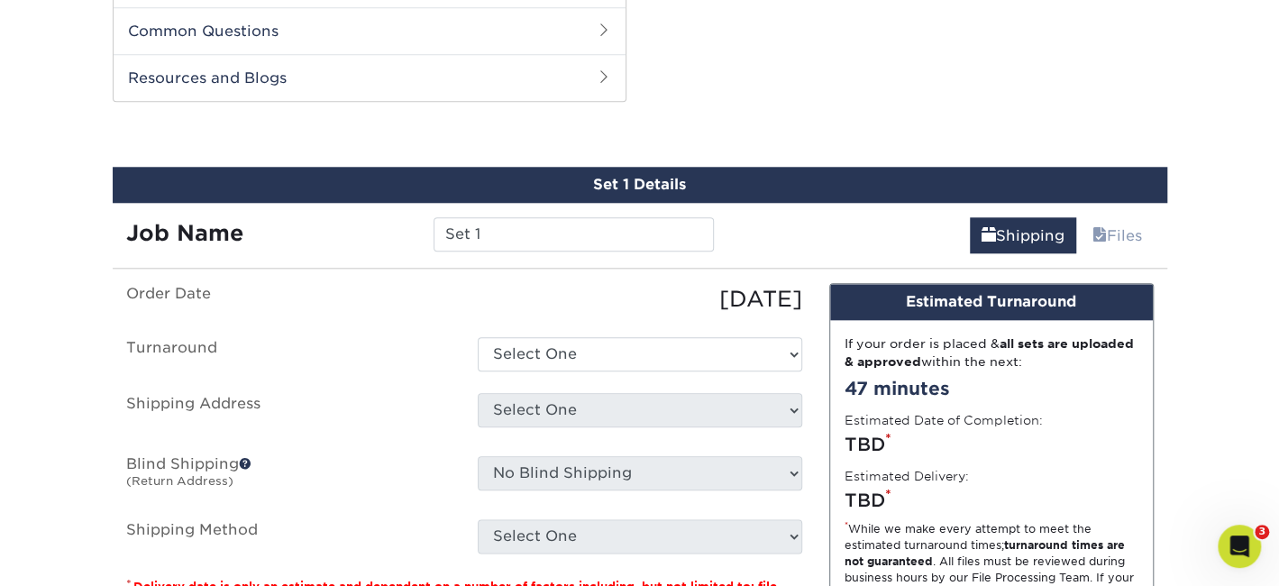
scroll to position [915, 0]
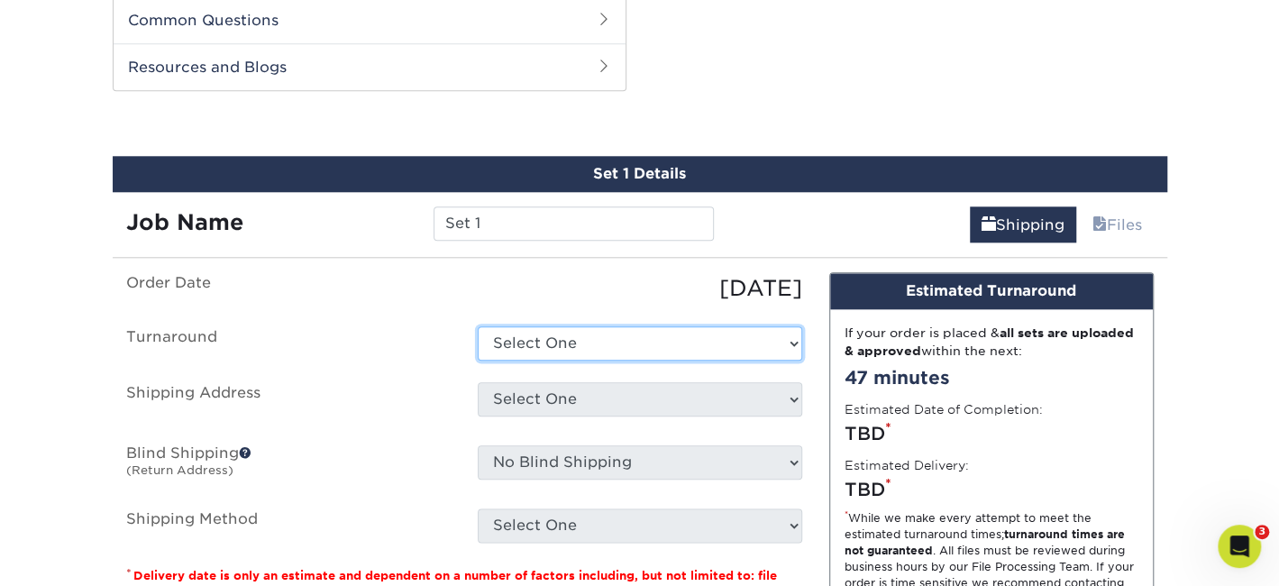
click at [793, 342] on select "Select One 2-4 Business Days 2 Day Next Business Day" at bounding box center [640, 343] width 325 height 34
select select "1f58305e-e1e2-4755-8b3f-6b8067891deb"
click at [478, 326] on select "Select One 2-4 Business Days 2 Day Next Business Day" at bounding box center [640, 343] width 325 height 34
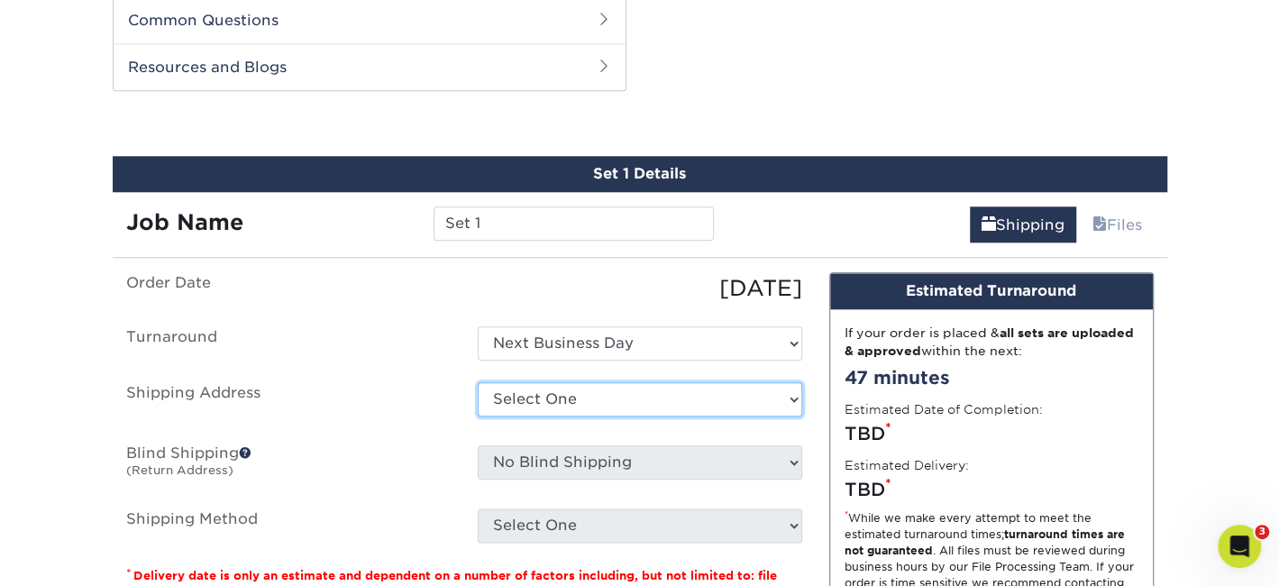
click at [787, 397] on select "Select One GAC Office + Add New Address" at bounding box center [640, 399] width 325 height 34
select select "272480"
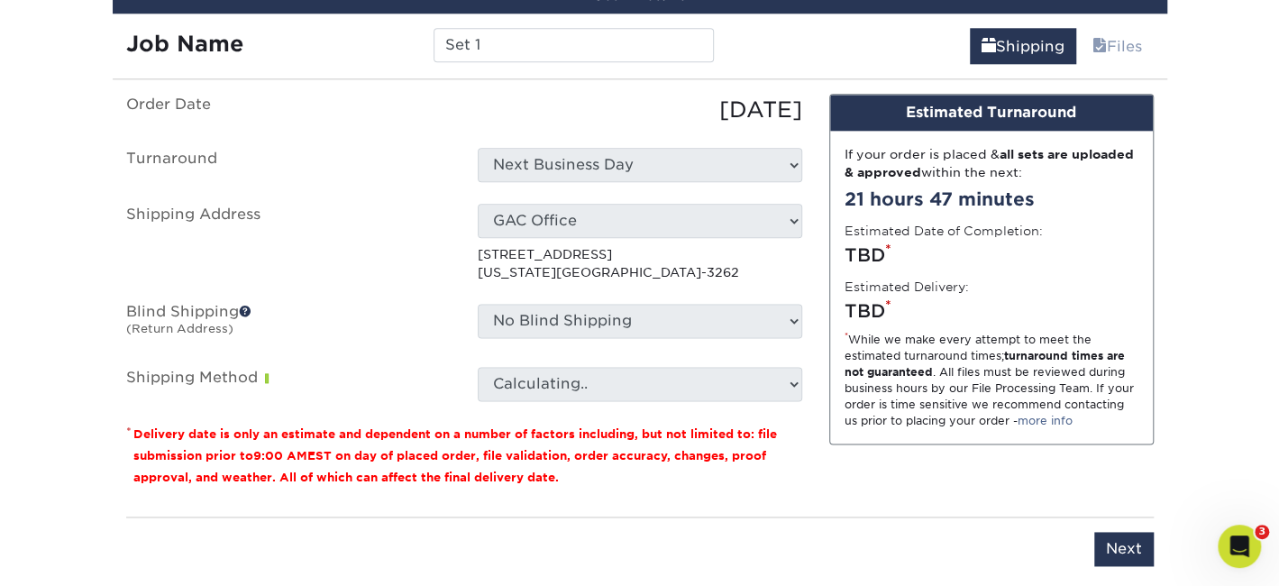
scroll to position [1126, 0]
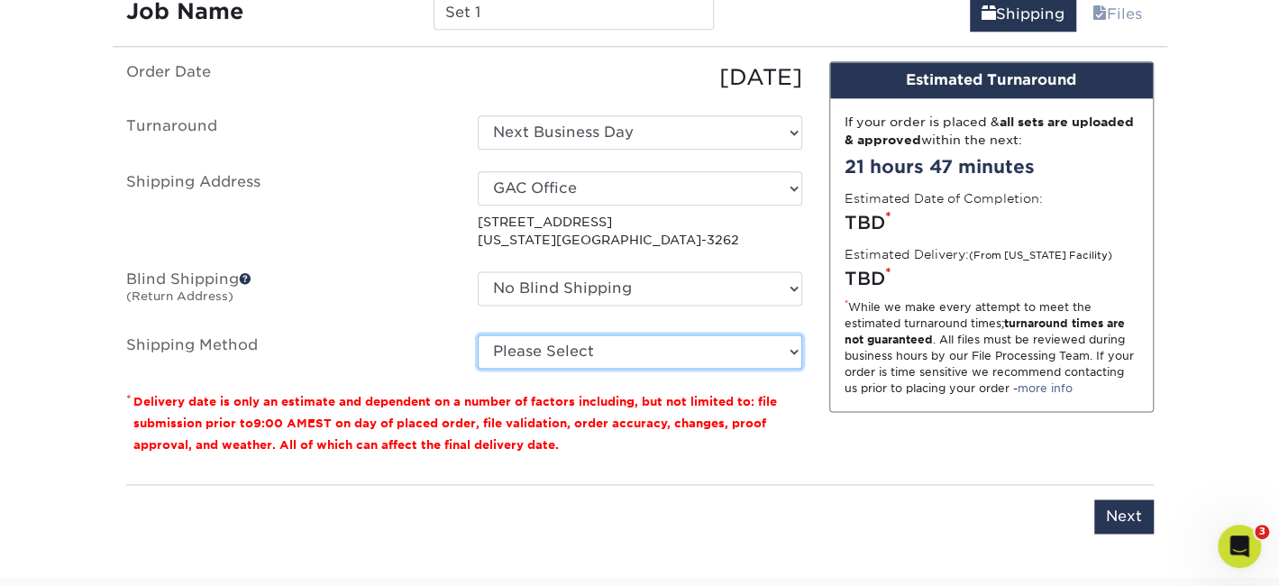
click at [793, 344] on select "Please Select Ground Shipping (+$16.21) 3 Day Shipping Service (+$19.90) 2 Day …" at bounding box center [640, 352] width 325 height 34
select select "13"
click at [478, 335] on select "Please Select Ground Shipping (+$16.21) 3 Day Shipping Service (+$19.90) 2 Day …" at bounding box center [640, 352] width 325 height 34
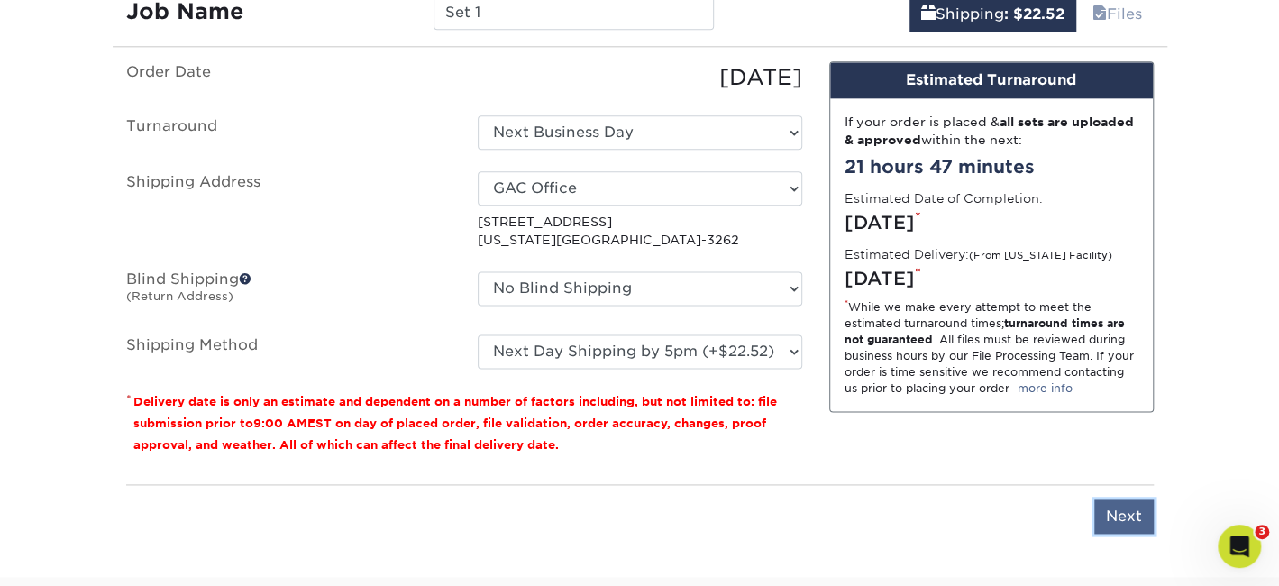
click at [1109, 517] on input "Next" at bounding box center [1125, 517] width 60 height 34
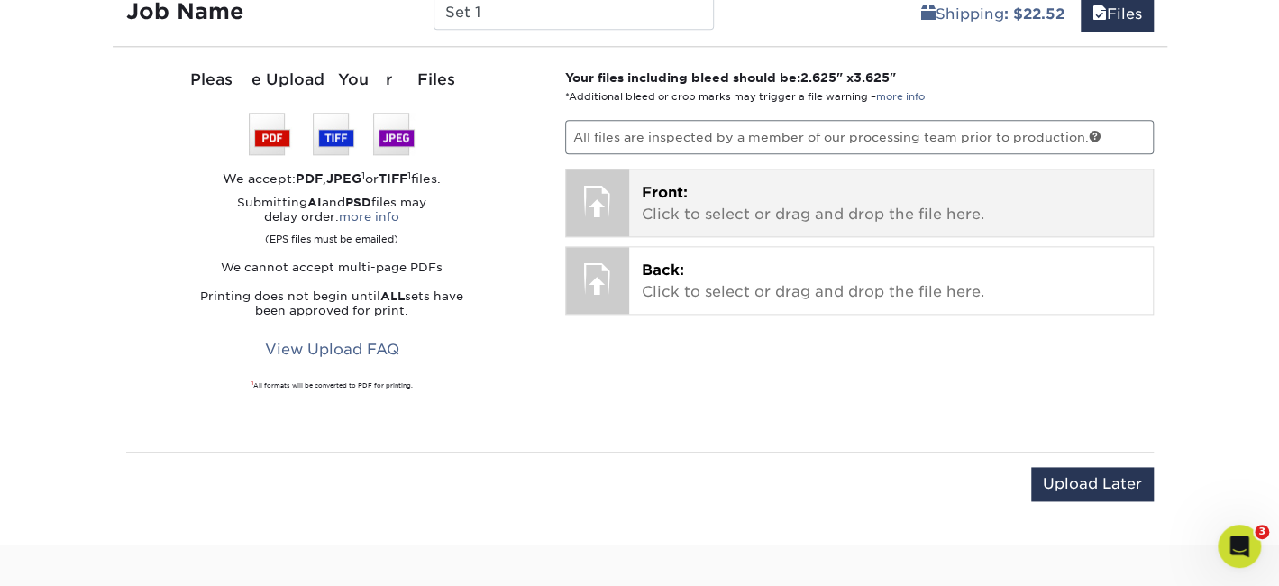
click at [671, 195] on span "Front:" at bounding box center [665, 192] width 46 height 17
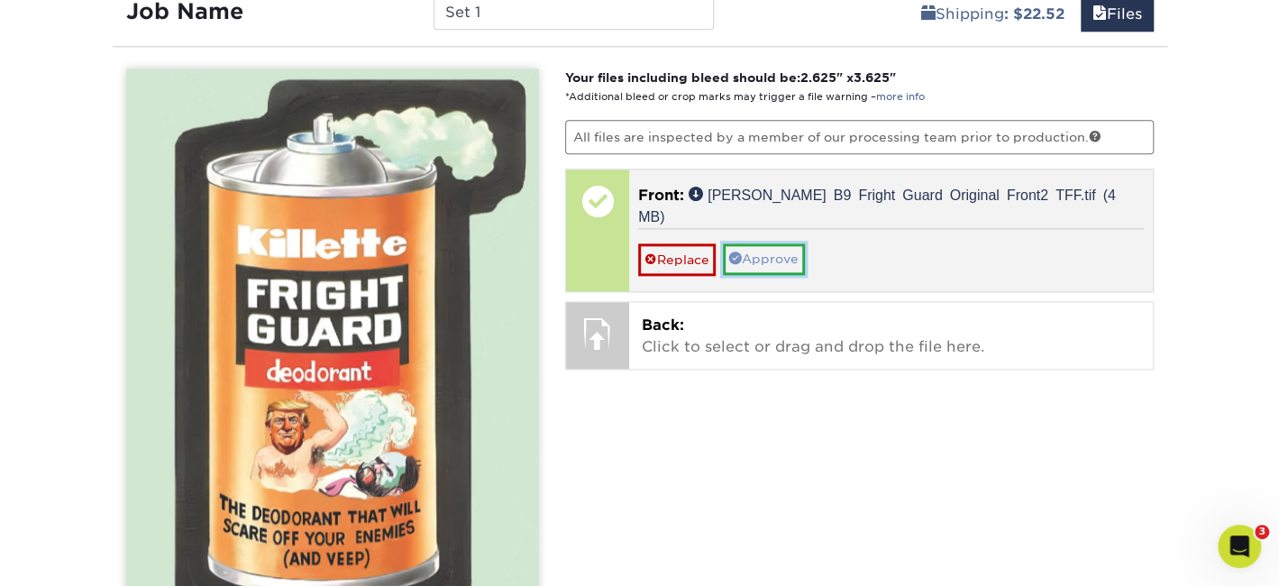
click at [779, 243] on link "Approve" at bounding box center [764, 258] width 82 height 31
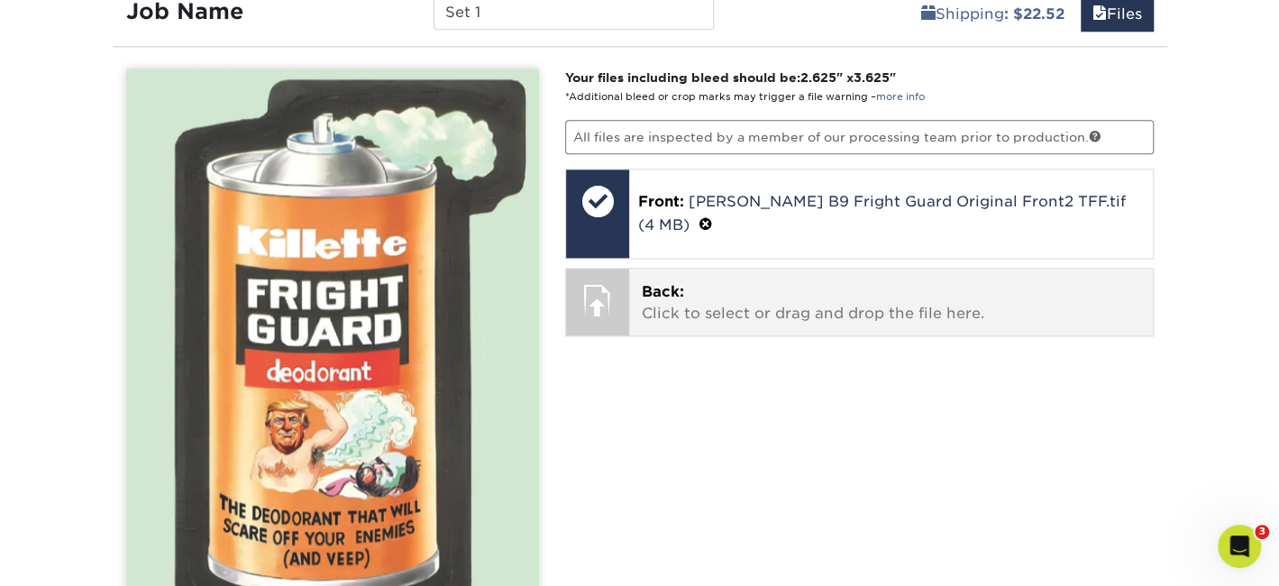
click at [689, 283] on p "Back: Click to select or drag and drop the file here." at bounding box center [891, 302] width 499 height 43
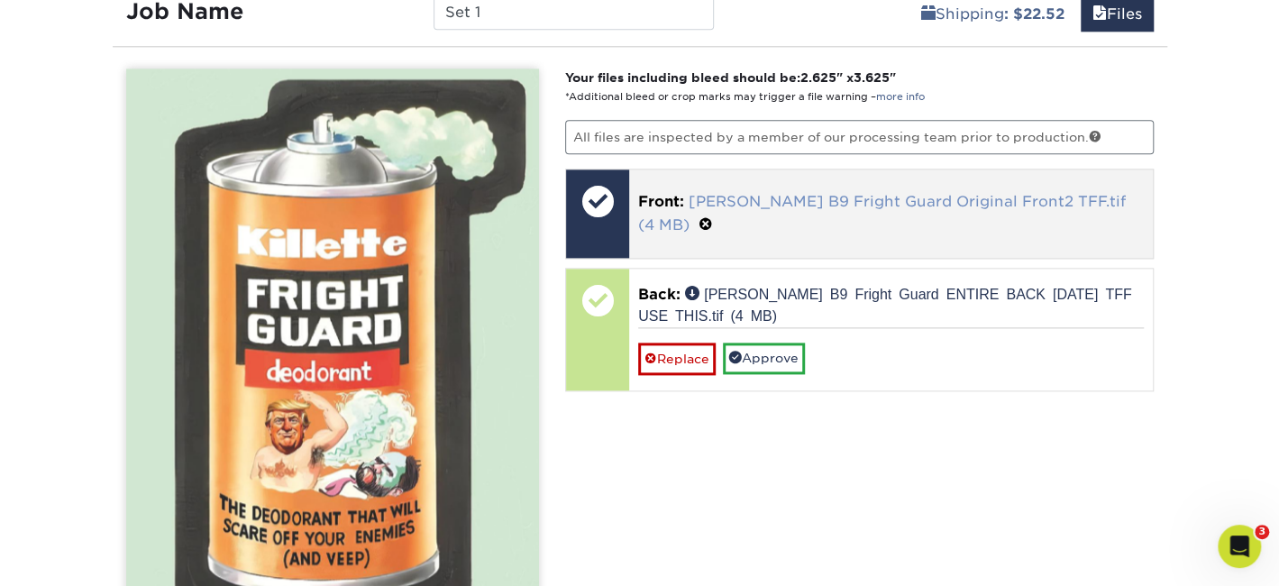
click at [828, 204] on link "Trump B9 Fright Guard Original Front2 TFF.tif (4 MB)" at bounding box center [882, 213] width 488 height 41
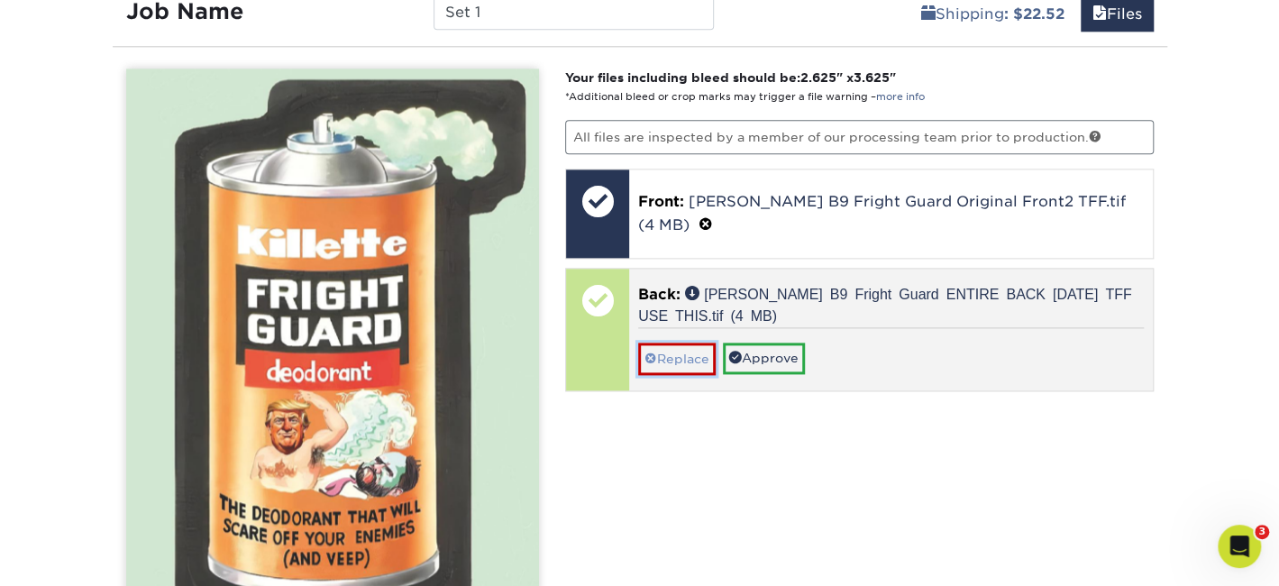
click at [668, 343] on link "Replace" at bounding box center [677, 359] width 78 height 32
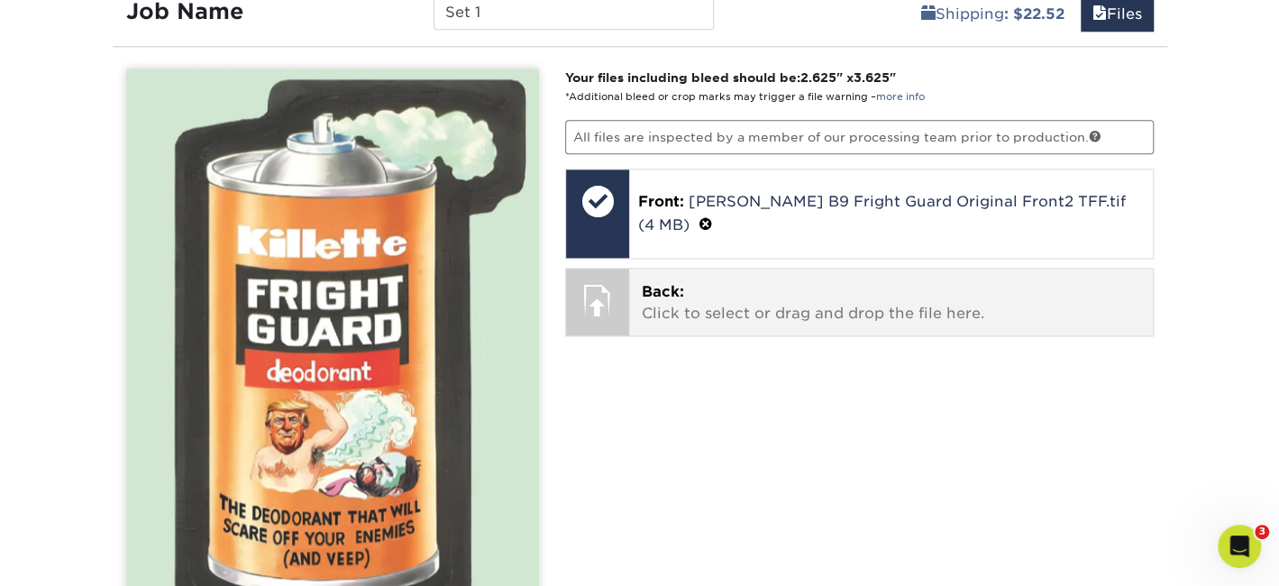
click at [738, 281] on p "Back: Click to select or drag and drop the file here." at bounding box center [891, 302] width 499 height 43
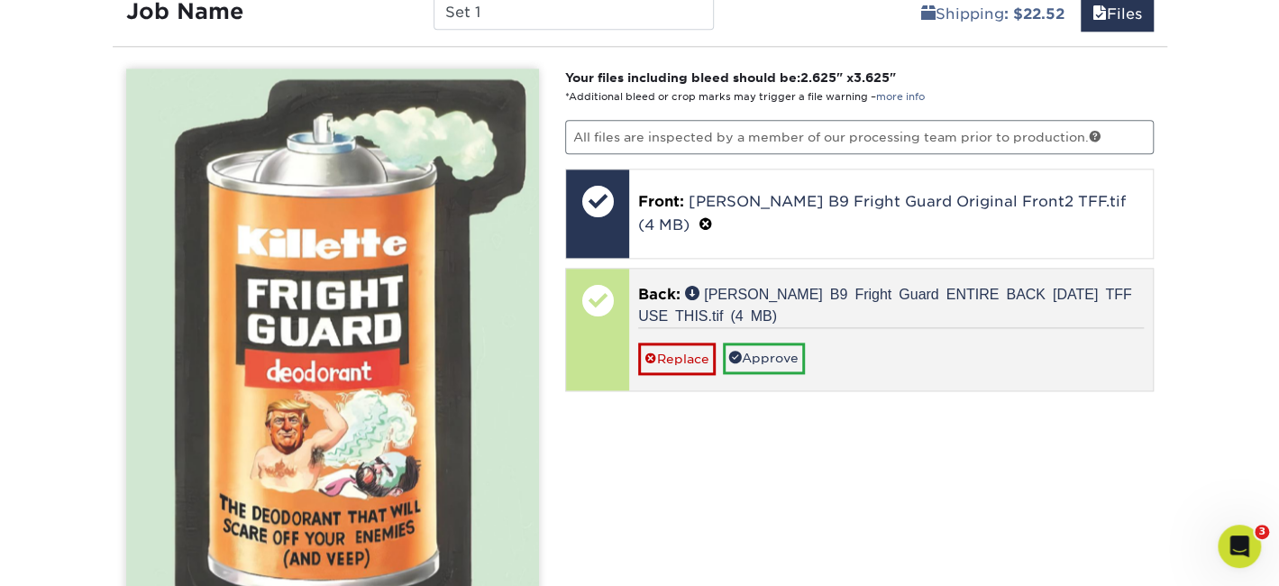
click at [757, 284] on p "Back: Trump B9 Fright Guard ENTIRE BACK August 2025 TFF USE THIS.tif (4 MB)" at bounding box center [891, 305] width 506 height 43
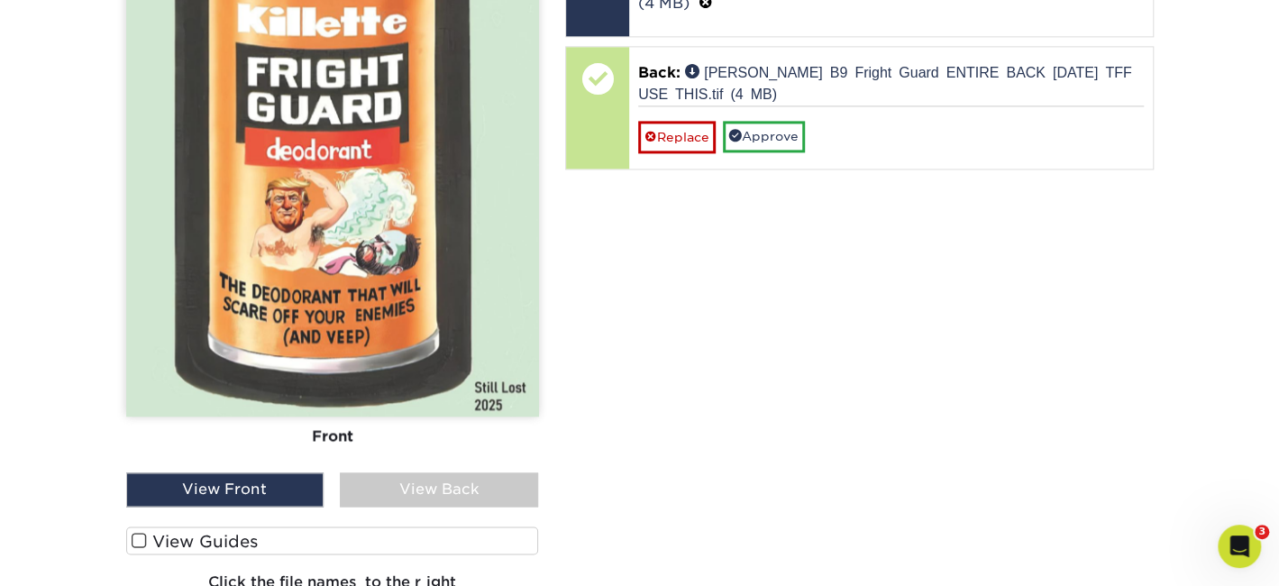
scroll to position [1336, 0]
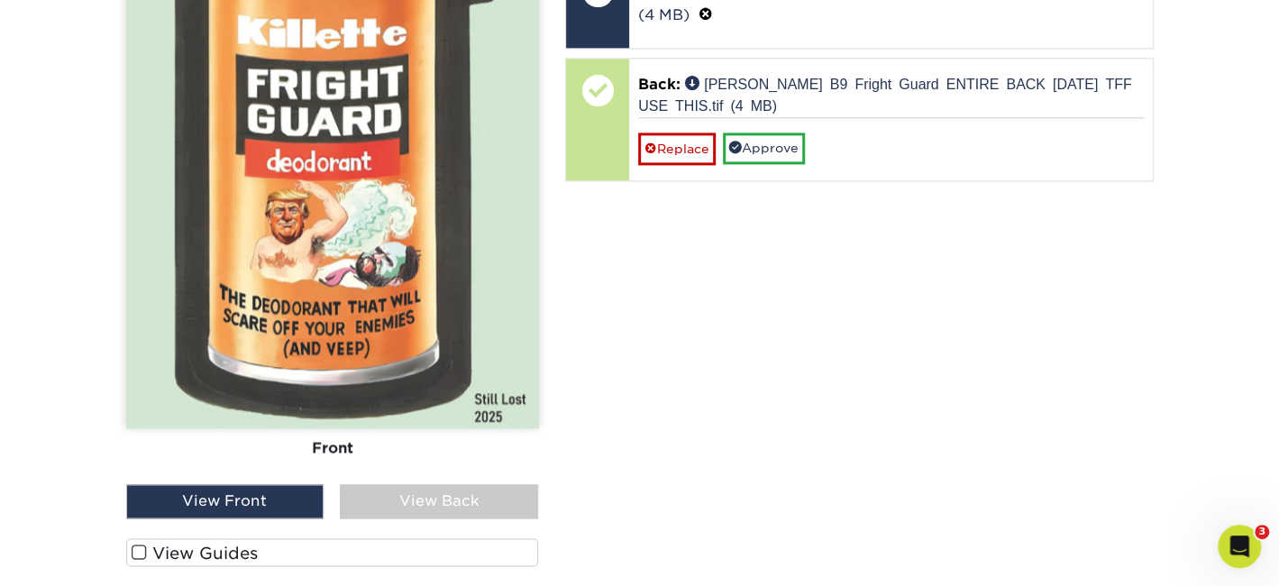
click at [481, 500] on div "View Back" at bounding box center [439, 501] width 198 height 34
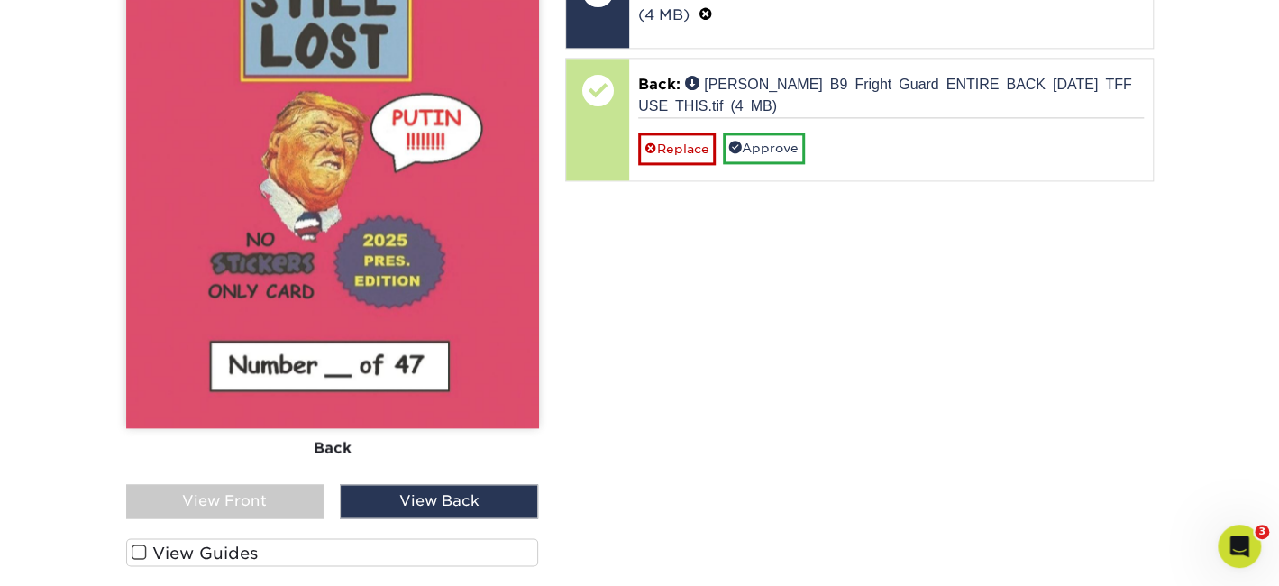
scroll to position [1126, 0]
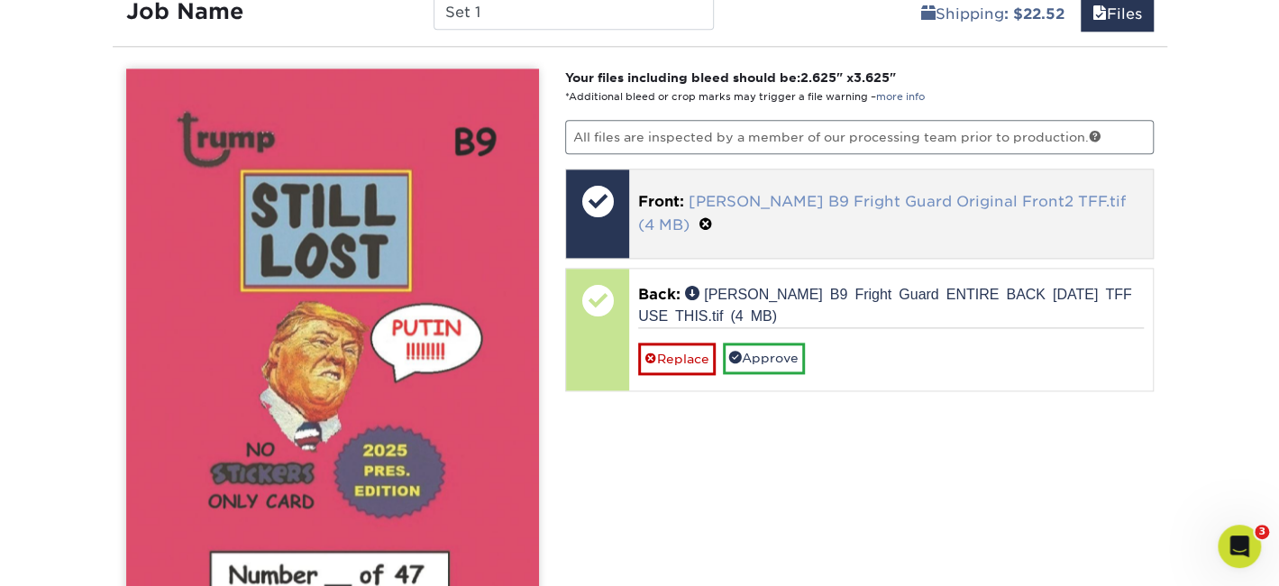
click at [780, 197] on link "Trump B9 Fright Guard Original Front2 TFF.tif (4 MB)" at bounding box center [882, 213] width 488 height 41
click at [713, 216] on span at bounding box center [706, 224] width 14 height 17
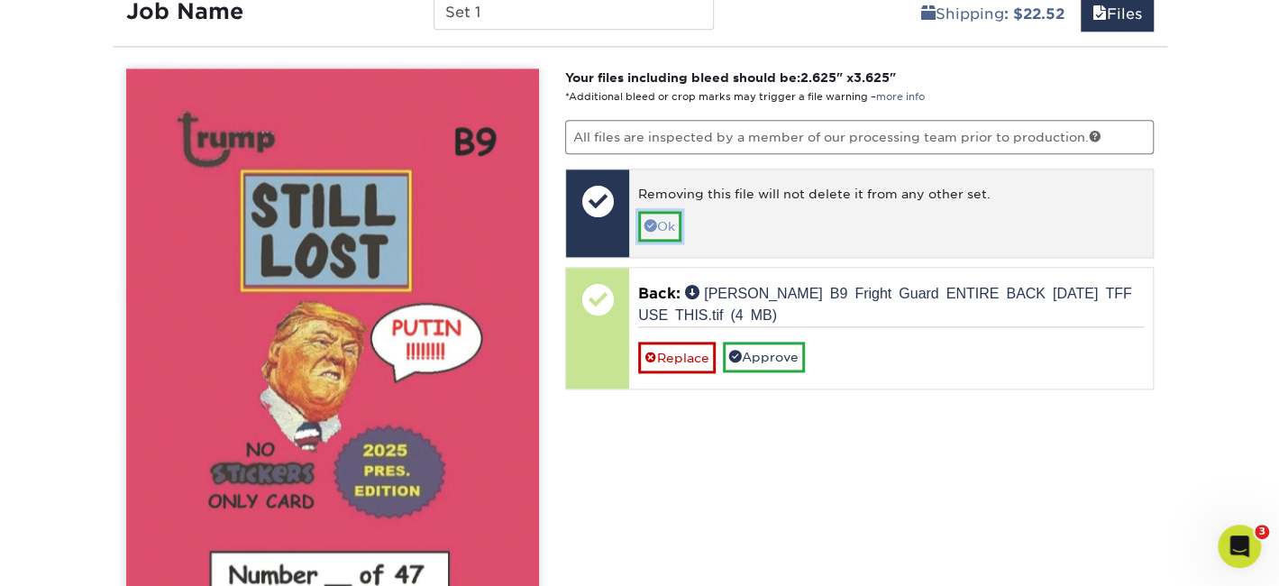
click at [663, 227] on link "Ok" at bounding box center [659, 226] width 43 height 31
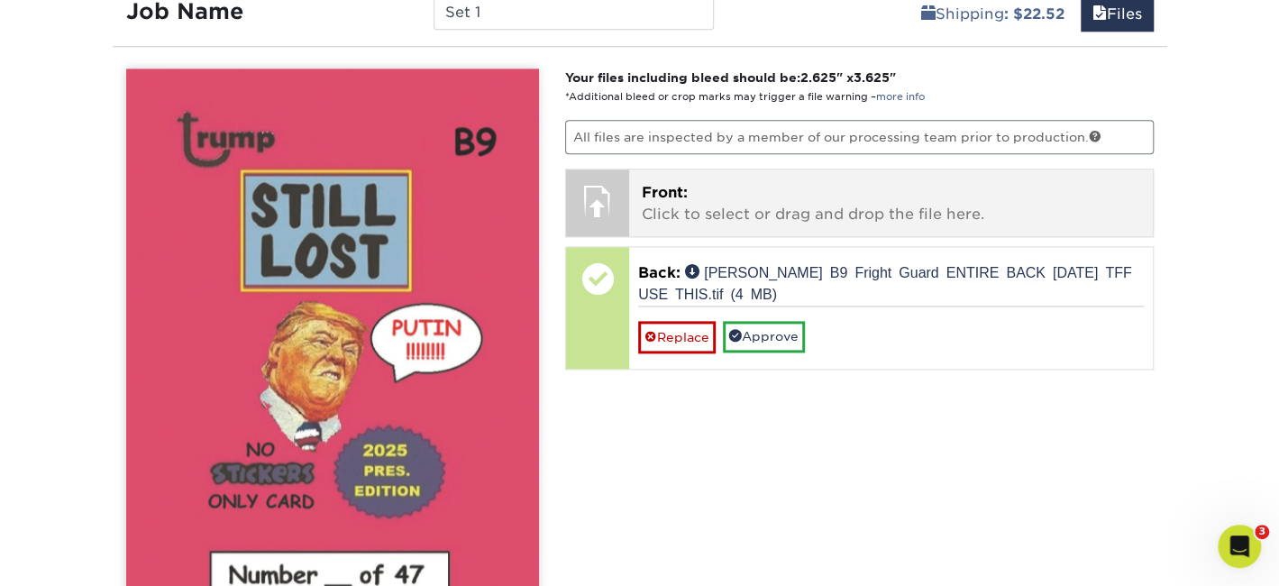
click at [671, 202] on p "Front: Click to select or drag and drop the file here." at bounding box center [891, 203] width 499 height 43
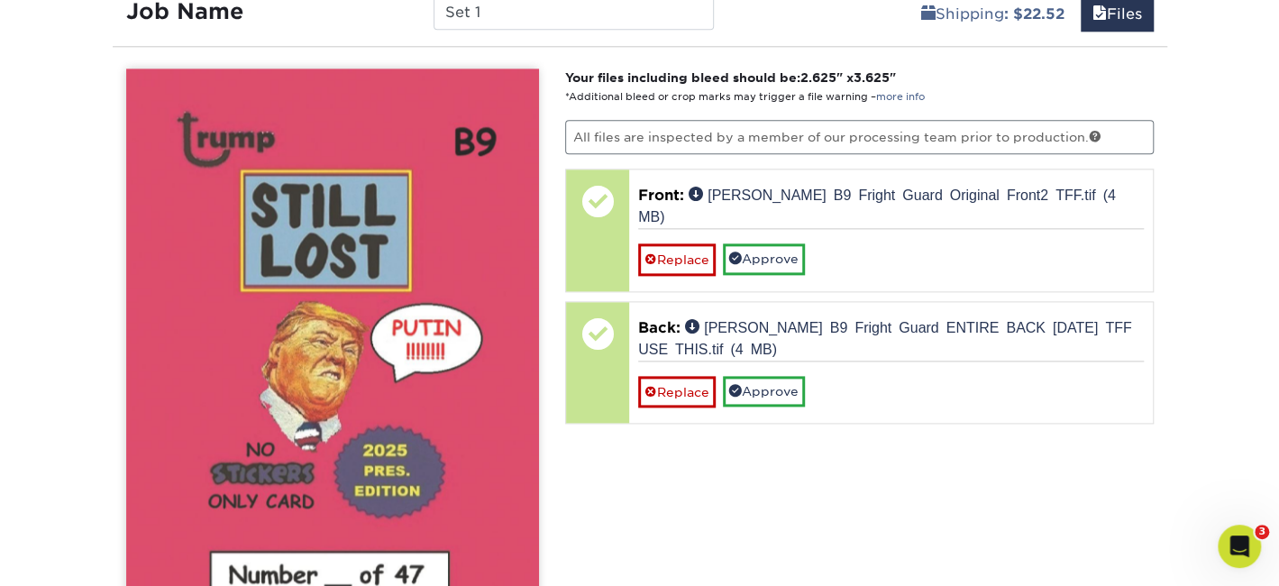
scroll to position [1336, 0]
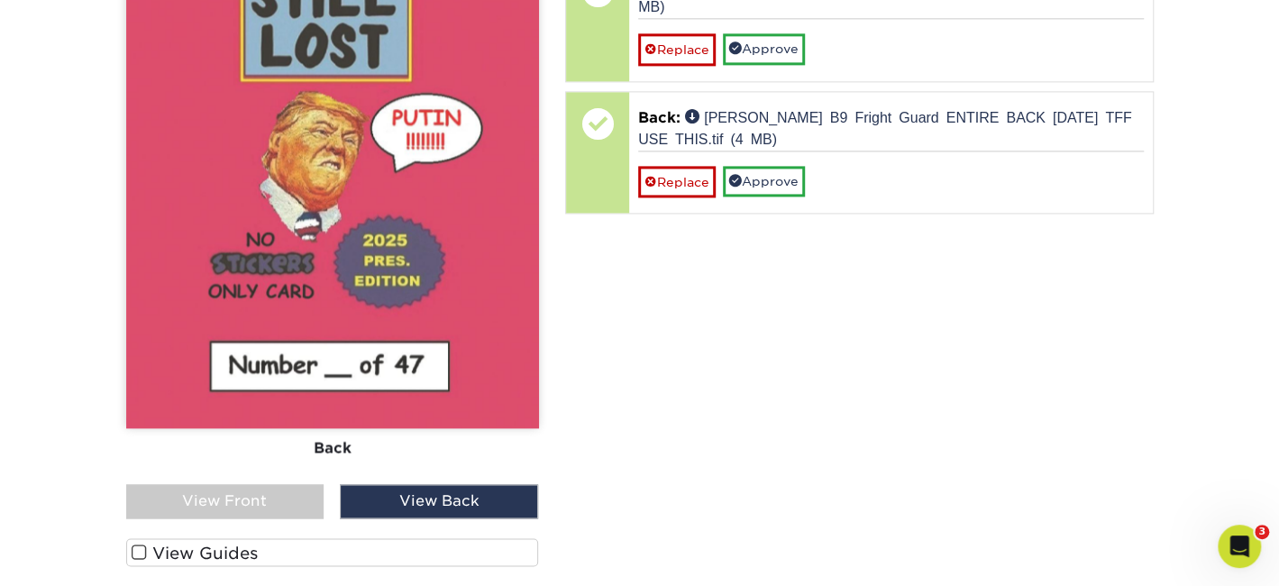
click at [291, 500] on div "View Front" at bounding box center [225, 501] width 198 height 34
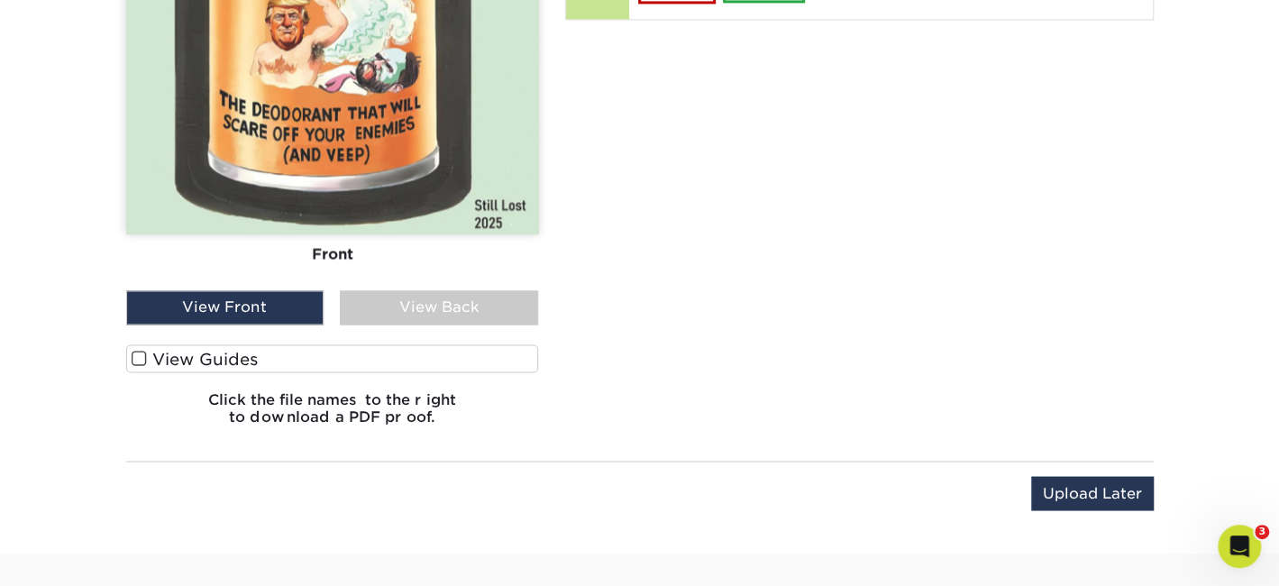
scroll to position [1546, 0]
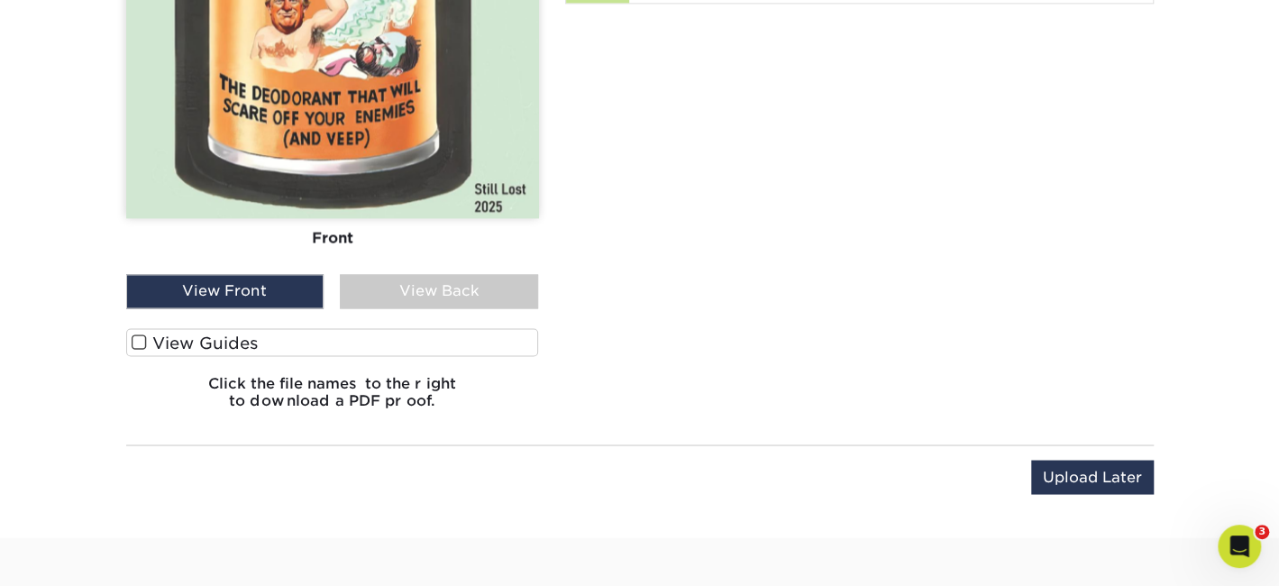
click at [142, 334] on span at bounding box center [139, 342] width 15 height 17
click at [0, 0] on input "View Guides" at bounding box center [0, 0] width 0 height 0
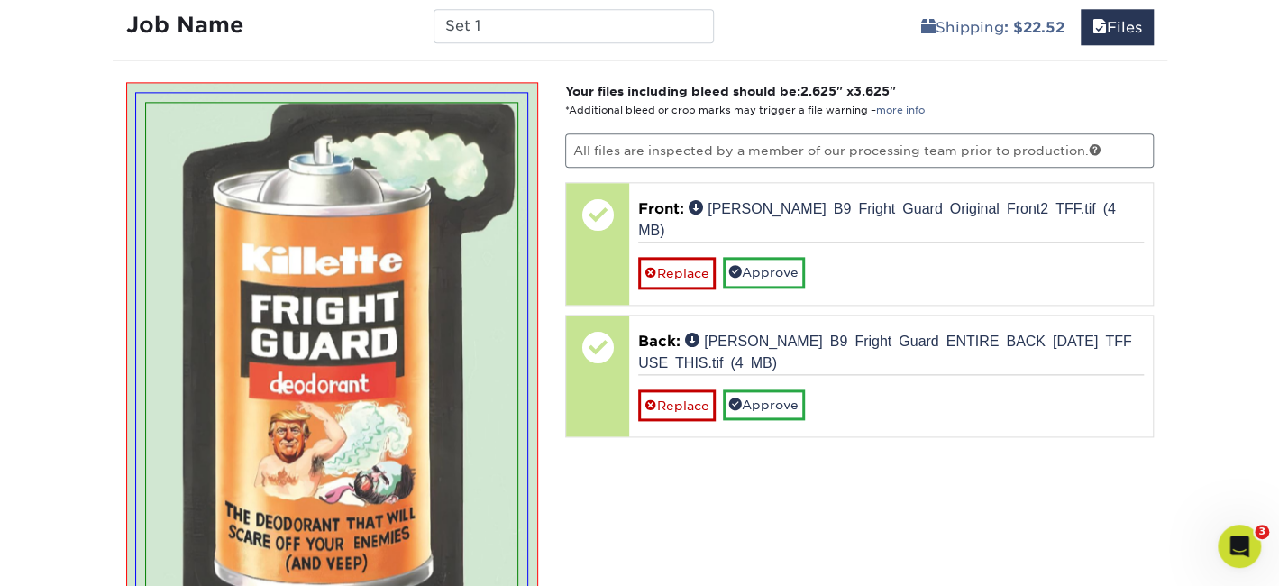
scroll to position [1102, 0]
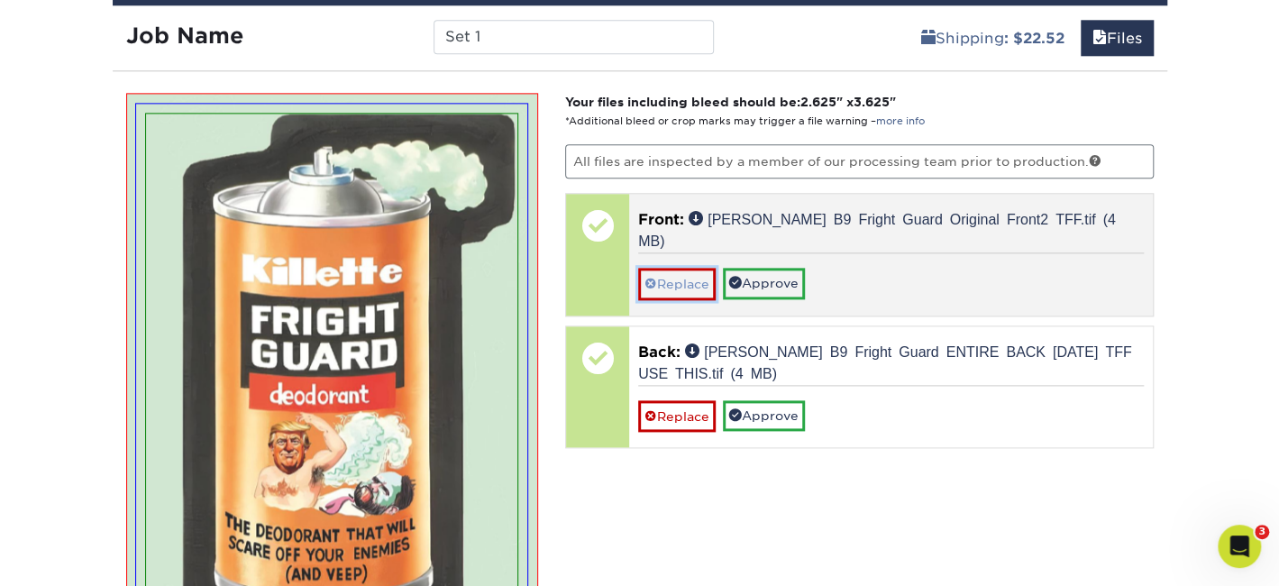
click at [677, 268] on link "Replace" at bounding box center [677, 284] width 78 height 32
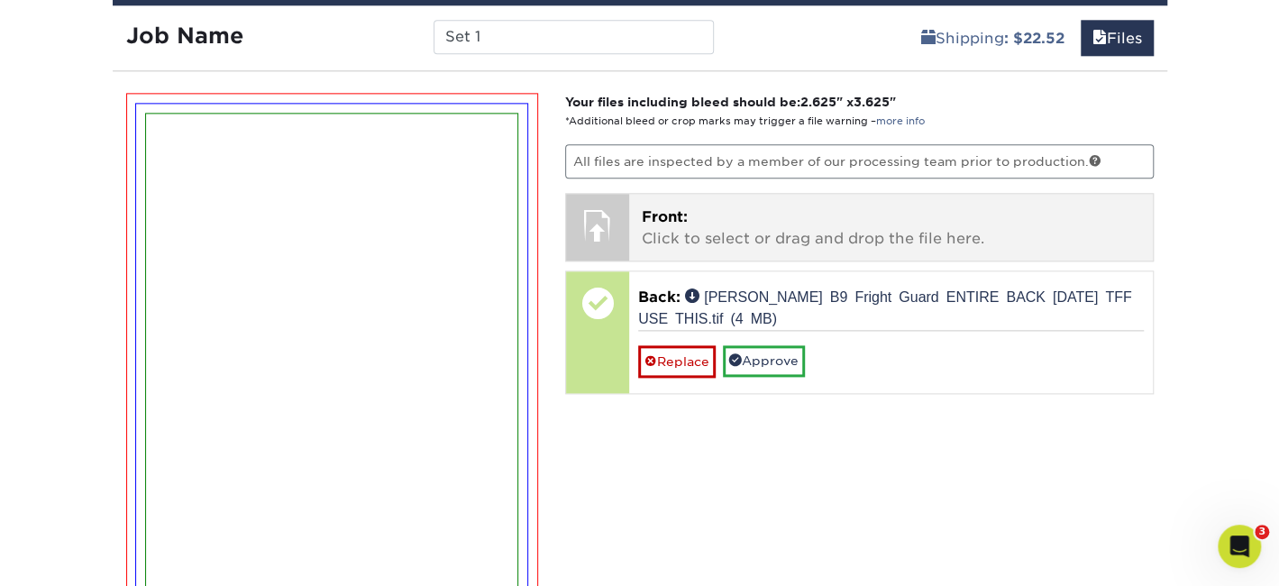
click at [680, 227] on p "Front: Click to select or drag and drop the file here." at bounding box center [891, 227] width 499 height 43
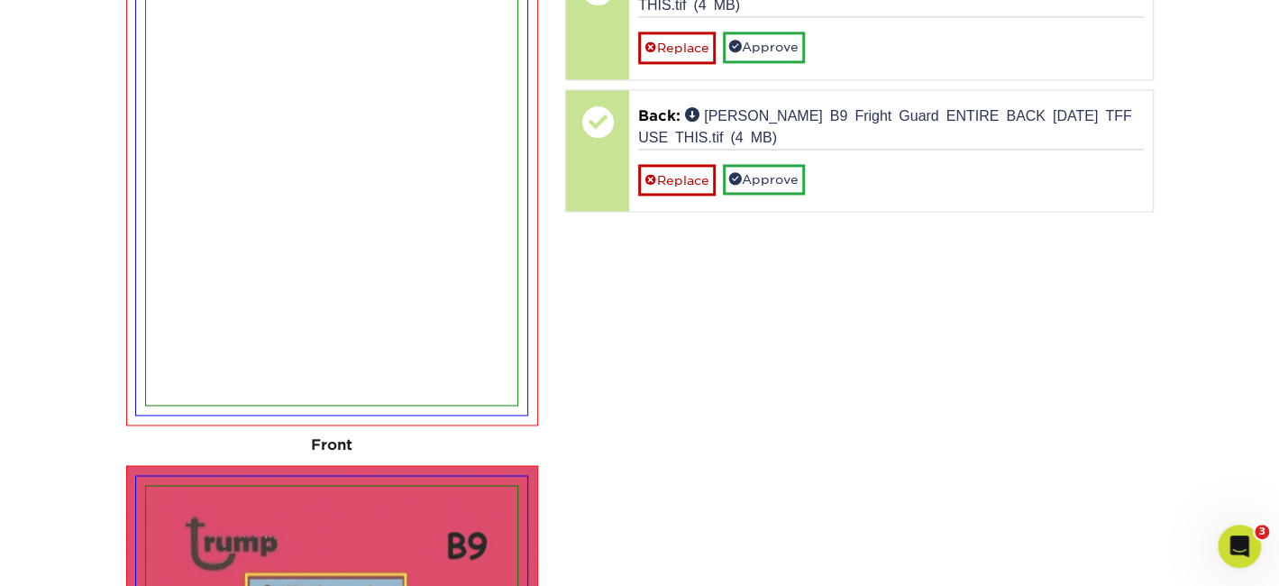
scroll to position [1312, 0]
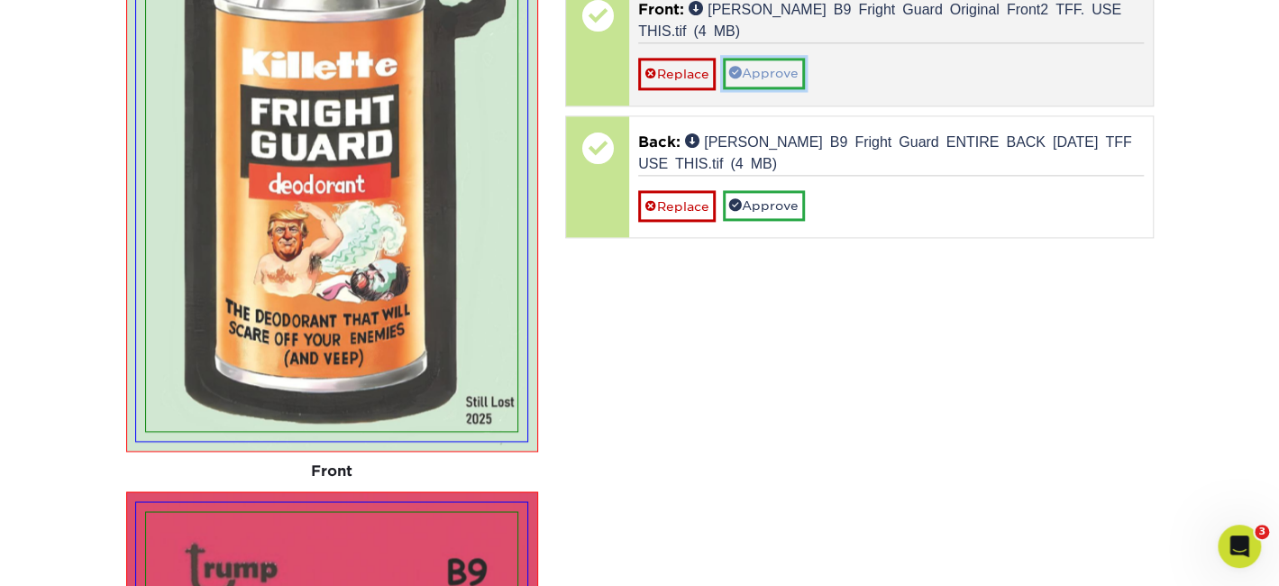
click at [765, 72] on link "Approve" at bounding box center [764, 73] width 82 height 31
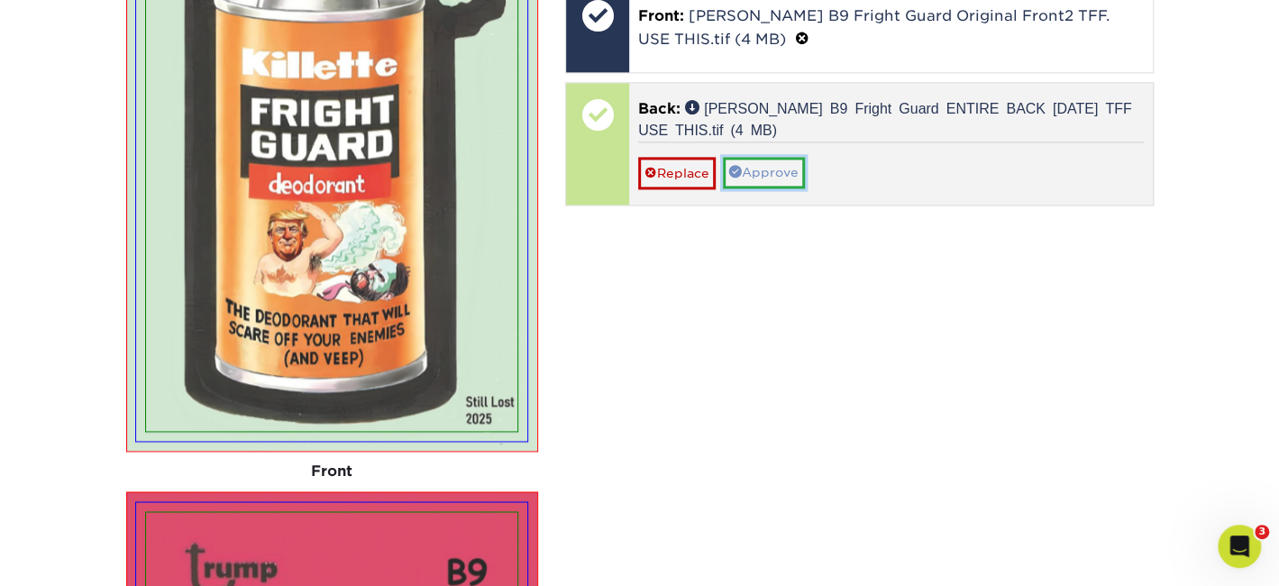
click at [764, 163] on link "Approve" at bounding box center [764, 172] width 82 height 31
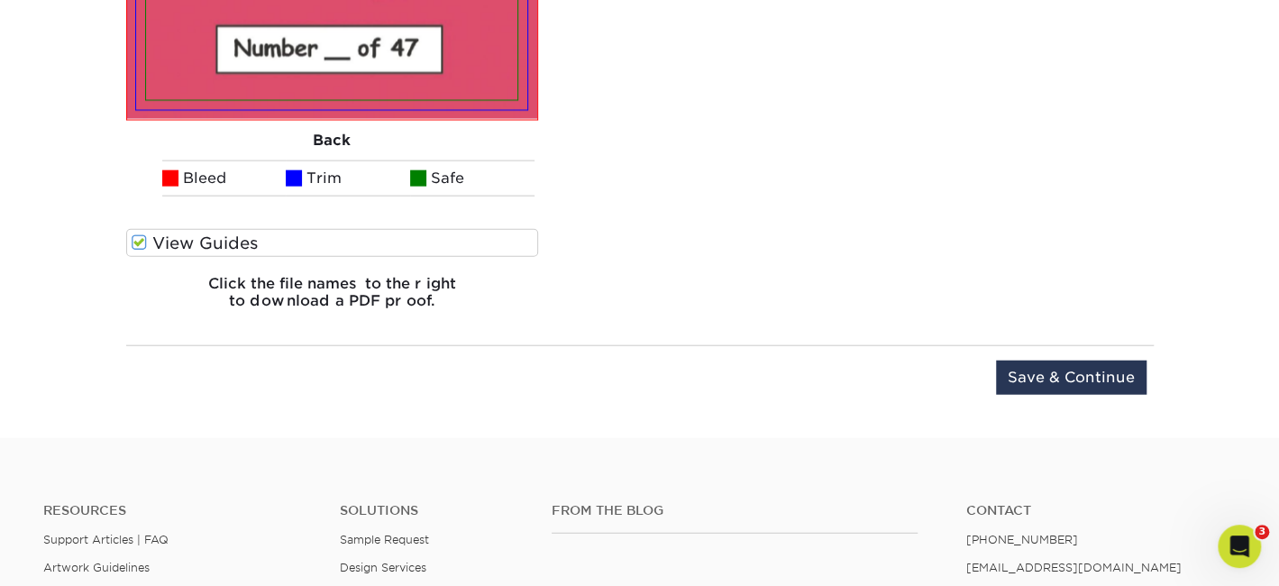
scroll to position [2364, 0]
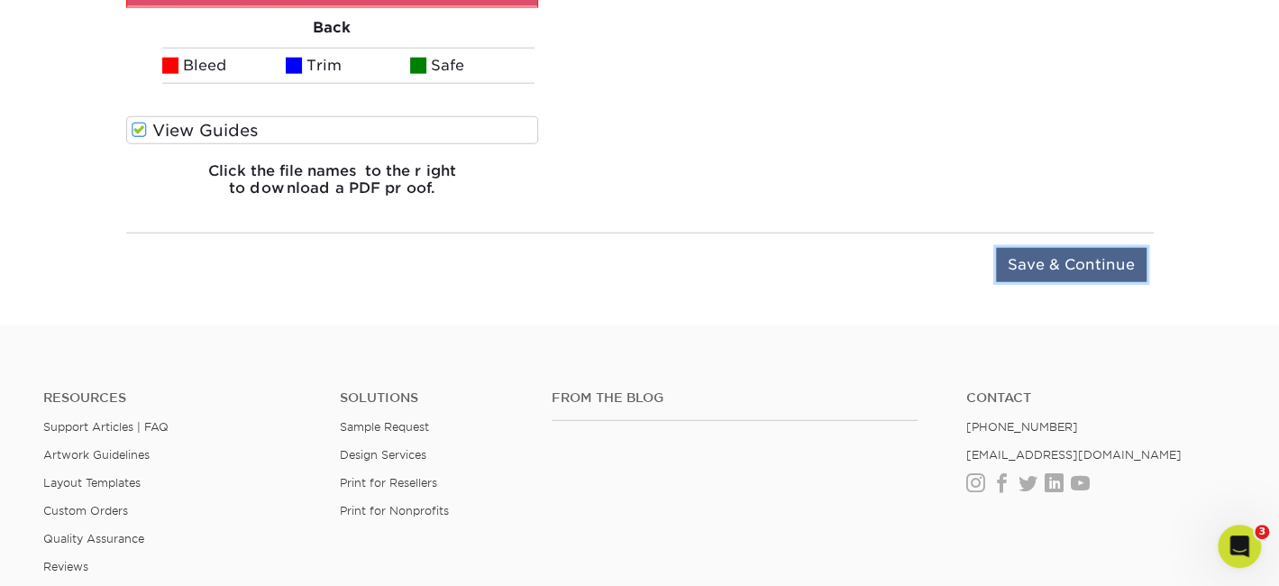
click at [1047, 265] on input "Save & Continue" at bounding box center [1071, 265] width 151 height 34
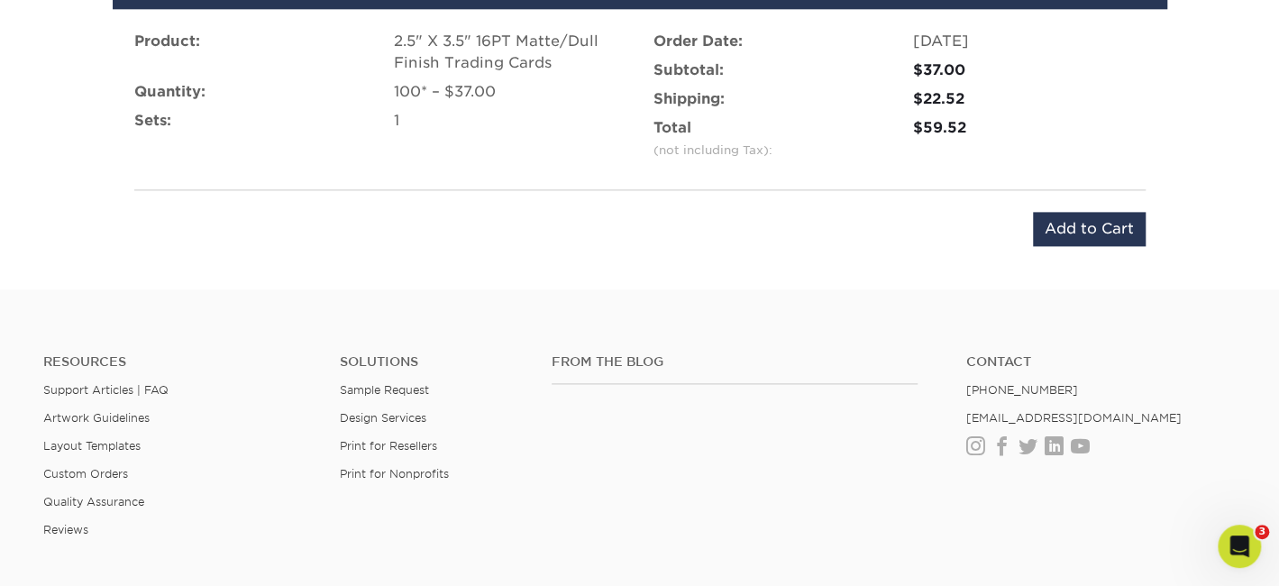
scroll to position [1020, 0]
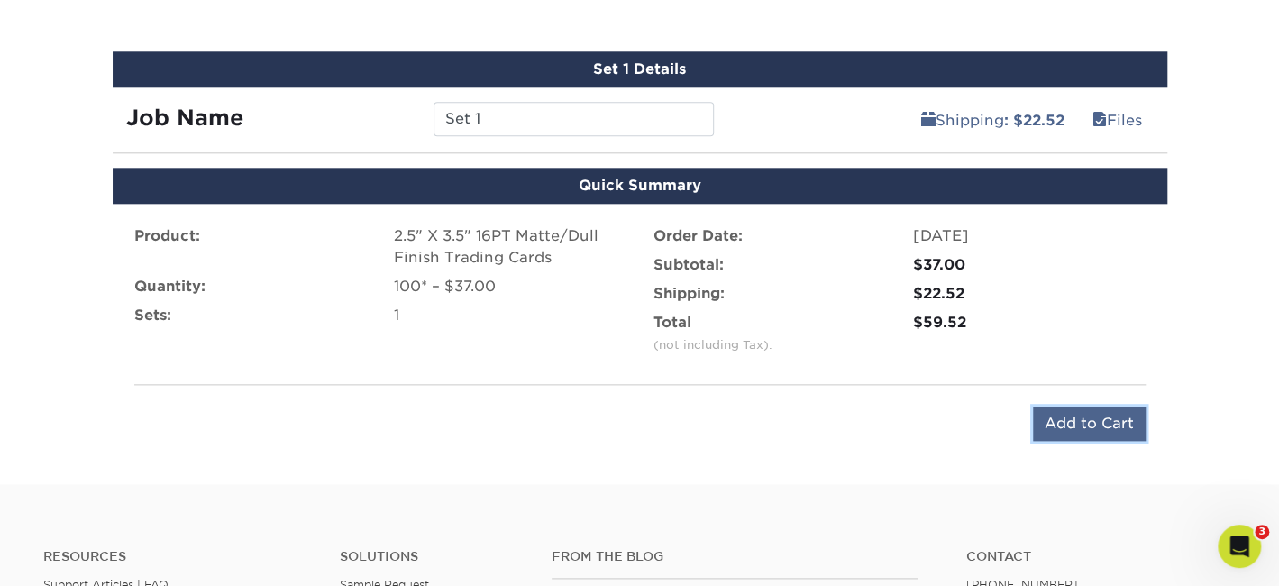
click at [1079, 413] on input "Add to Cart" at bounding box center [1089, 424] width 113 height 34
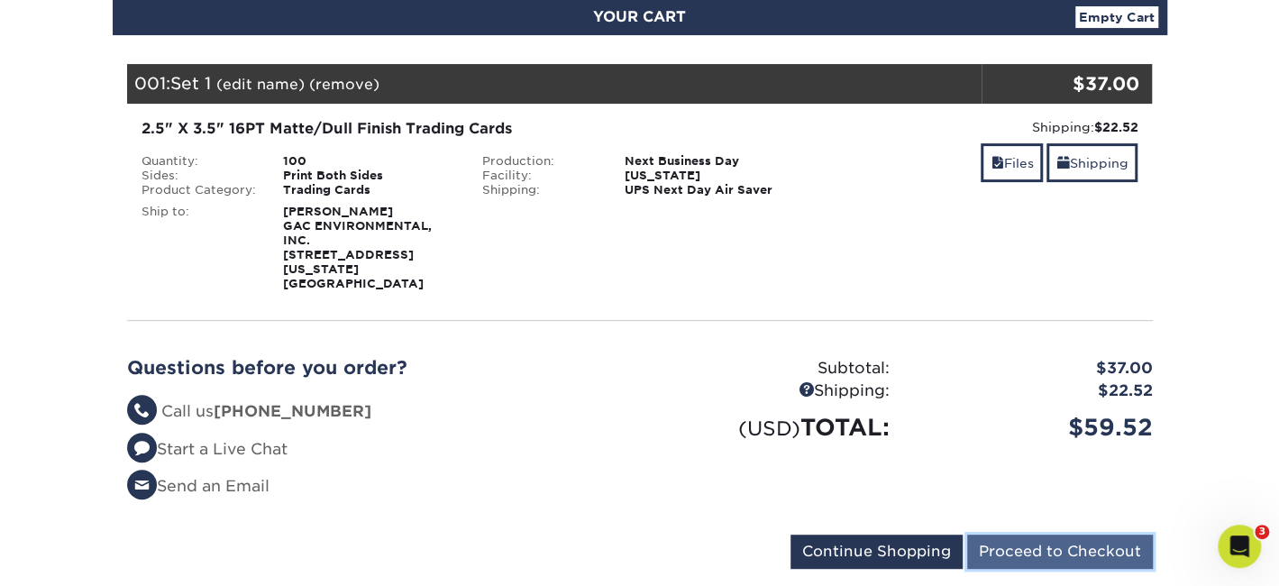
click at [1013, 535] on input "Proceed to Checkout" at bounding box center [1060, 552] width 186 height 34
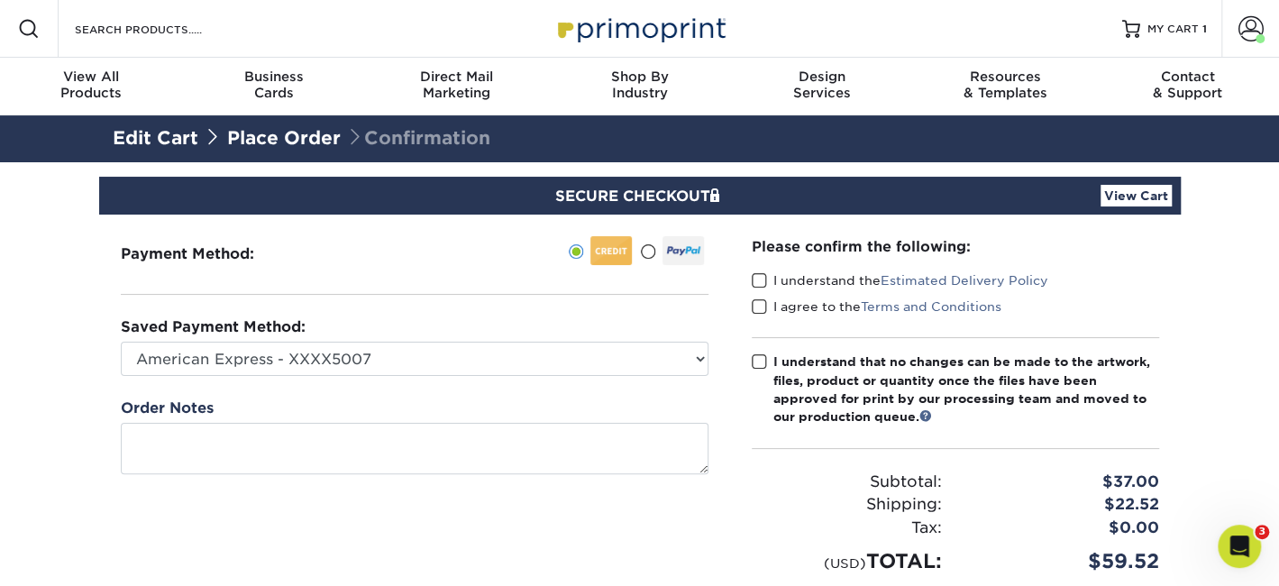
click at [762, 280] on span at bounding box center [759, 280] width 15 height 17
click at [0, 0] on input "I understand the Estimated Delivery Policy" at bounding box center [0, 0] width 0 height 0
click at [761, 301] on span at bounding box center [759, 306] width 15 height 17
click at [0, 0] on input "I agree to the Terms and Conditions" at bounding box center [0, 0] width 0 height 0
click at [759, 366] on span at bounding box center [759, 361] width 15 height 17
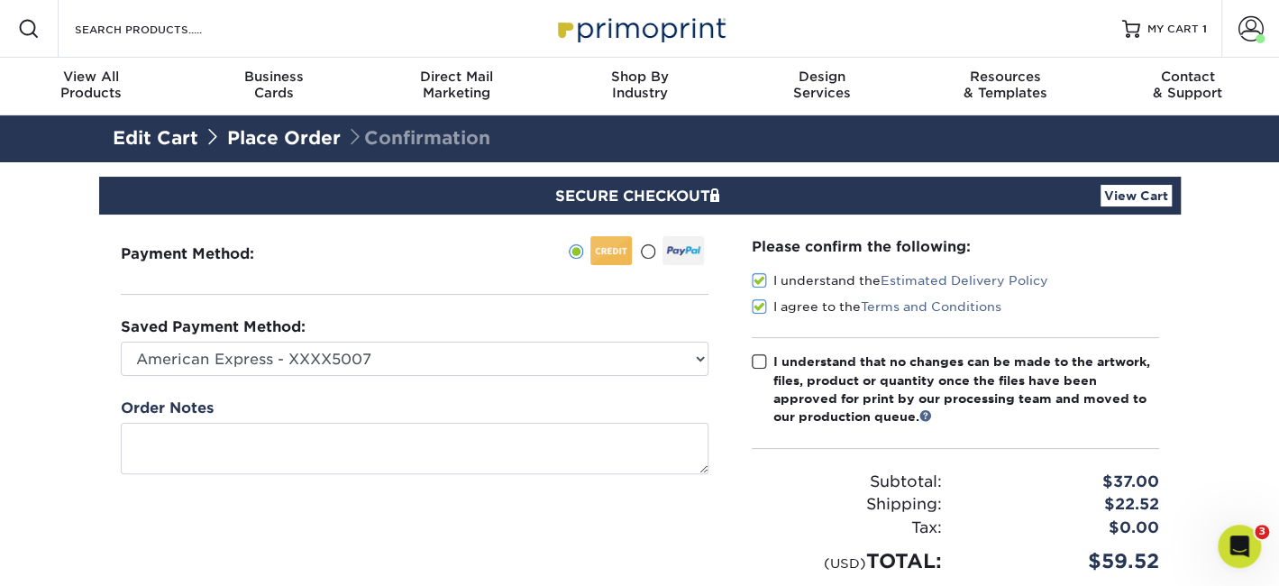
click at [0, 0] on input "I understand that no changes can be made to the artwork, files, product or quan…" at bounding box center [0, 0] width 0 height 0
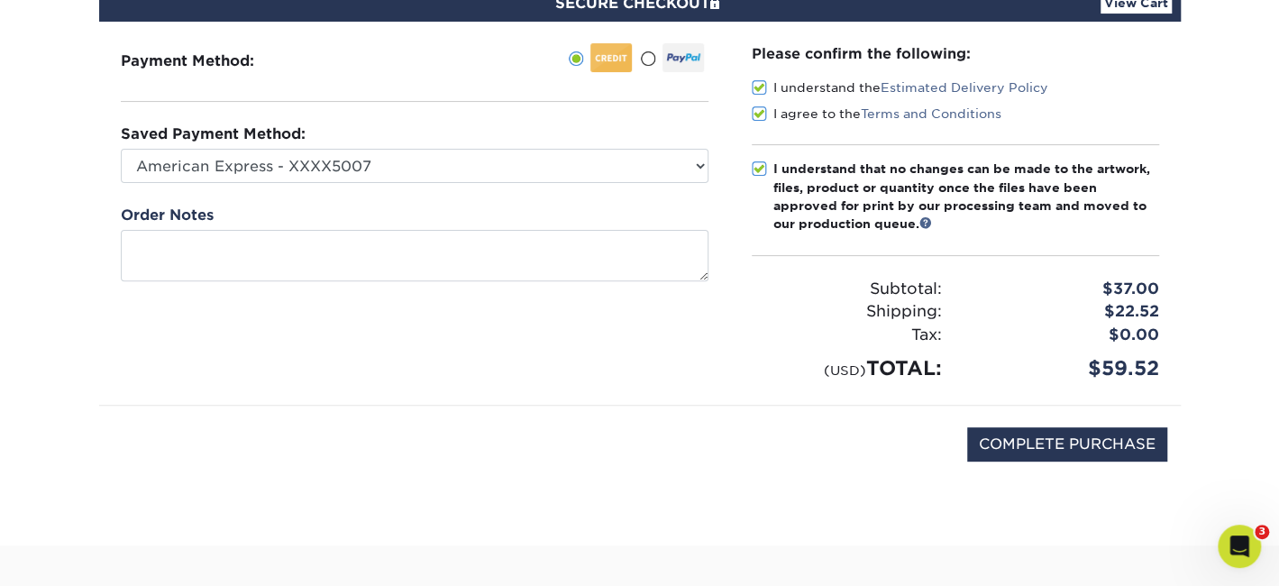
scroll to position [210, 0]
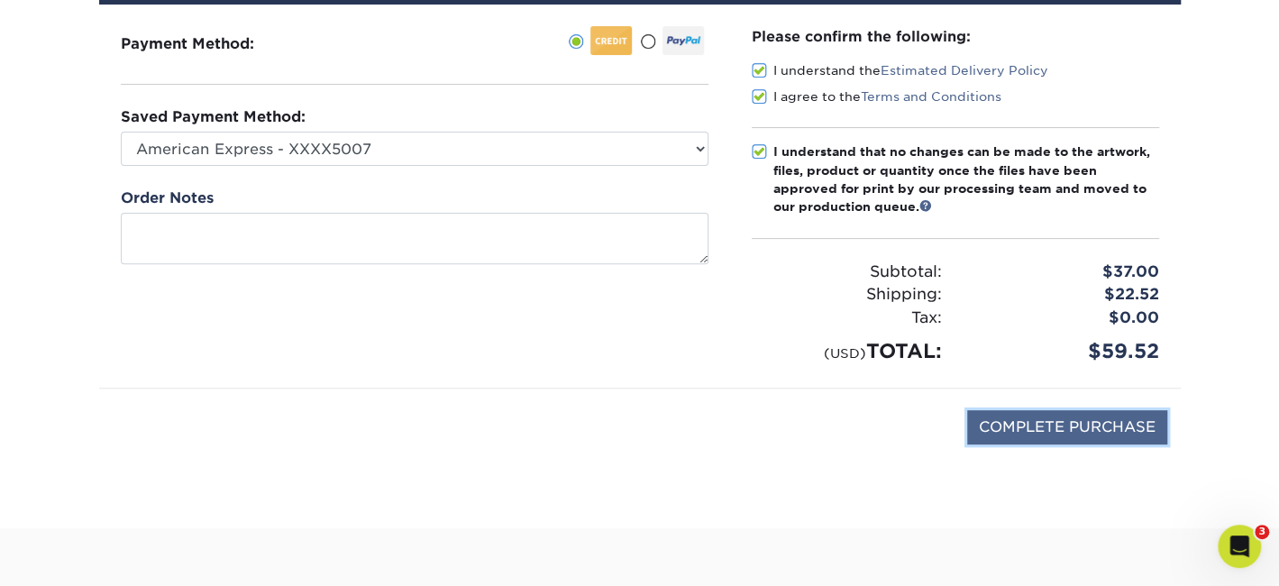
click at [1029, 421] on input "COMPLETE PURCHASE" at bounding box center [1067, 427] width 200 height 34
type input "PROCESSING, PLEASE WAIT..."
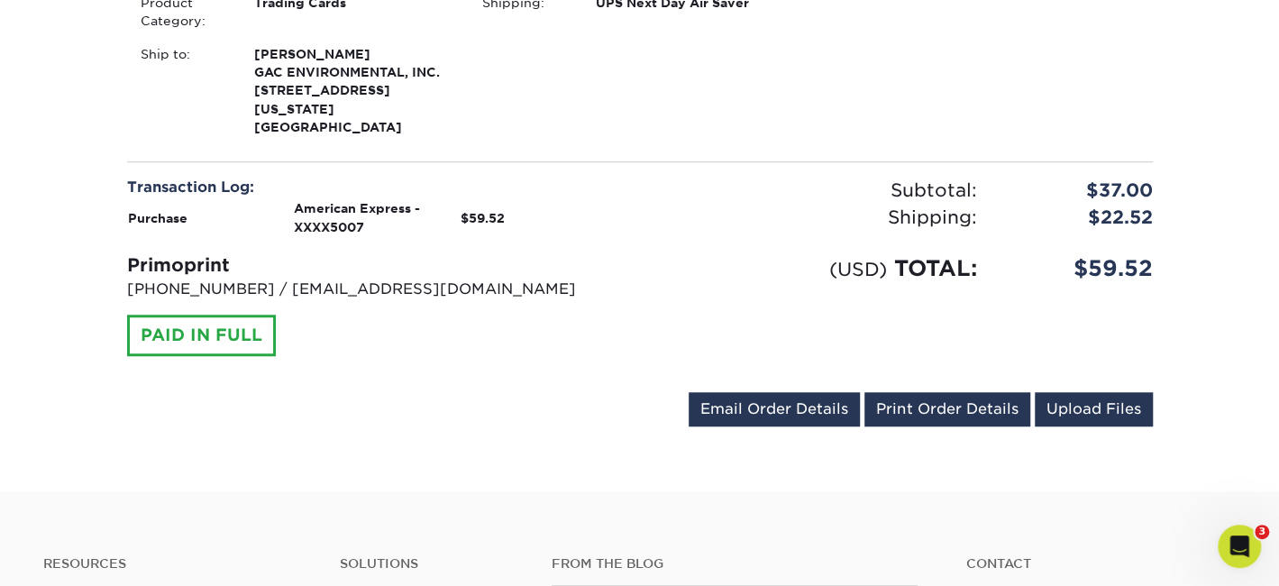
scroll to position [631, 0]
